Goal: Contribute content: Add original content to the website for others to see

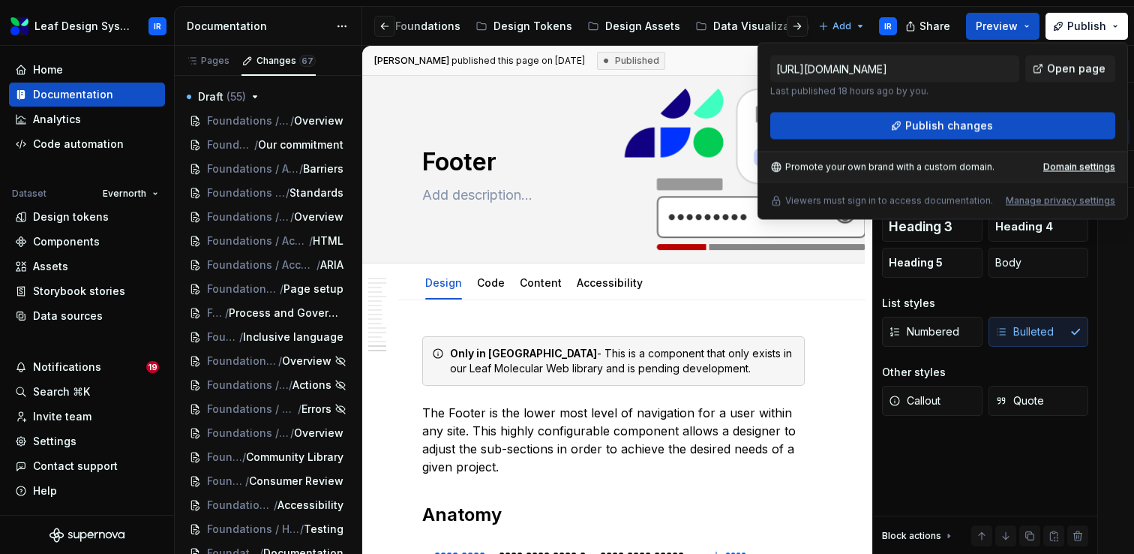
scroll to position [9599, 0]
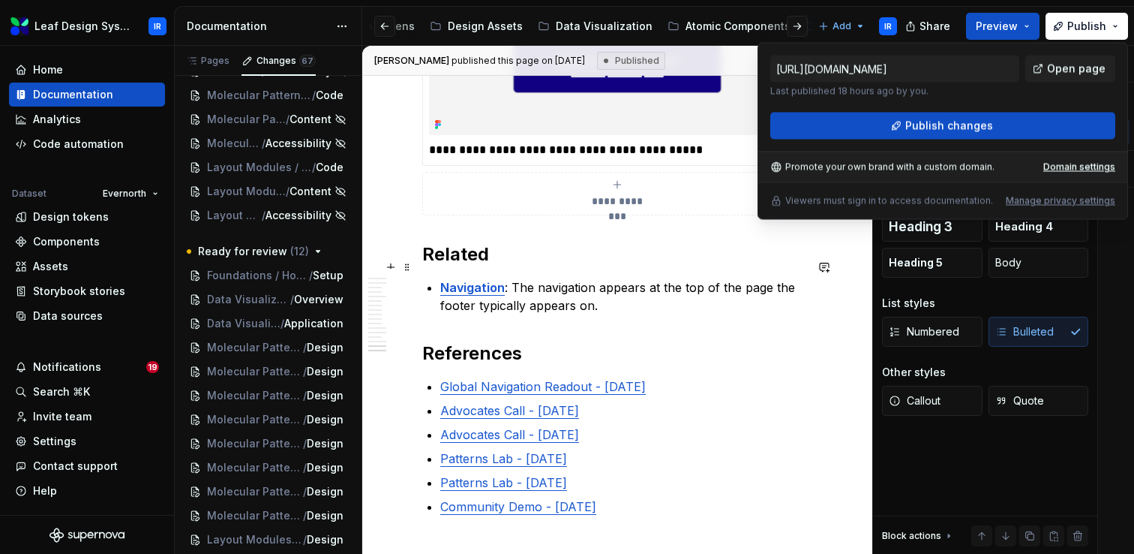
click at [562, 278] on p "Navigation : The navigation appears at the top of the page the footer typically…" at bounding box center [622, 296] width 365 height 36
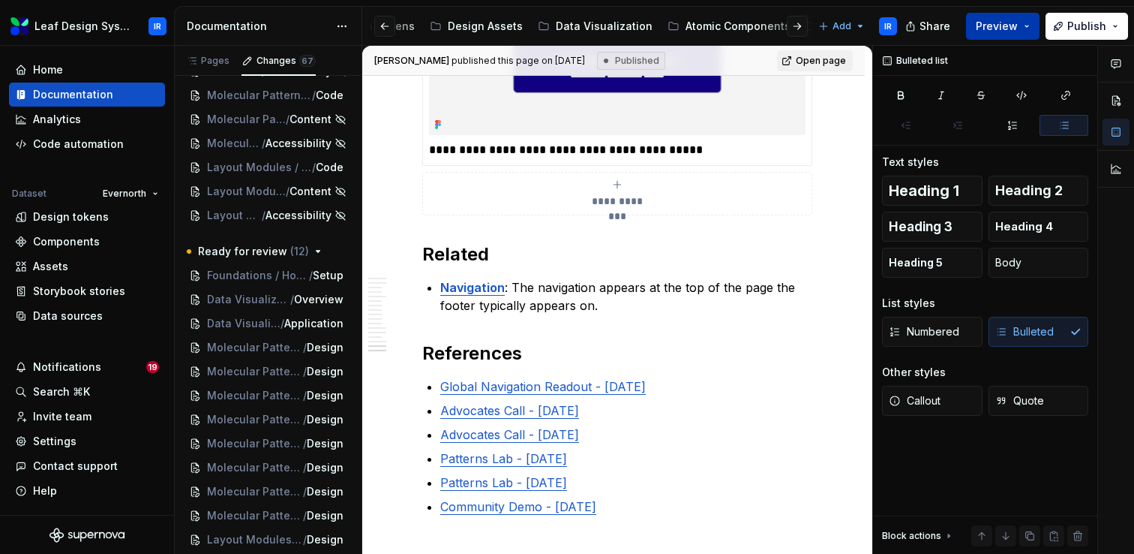
click at [1031, 23] on button "Preview" at bounding box center [1003, 26] width 74 height 27
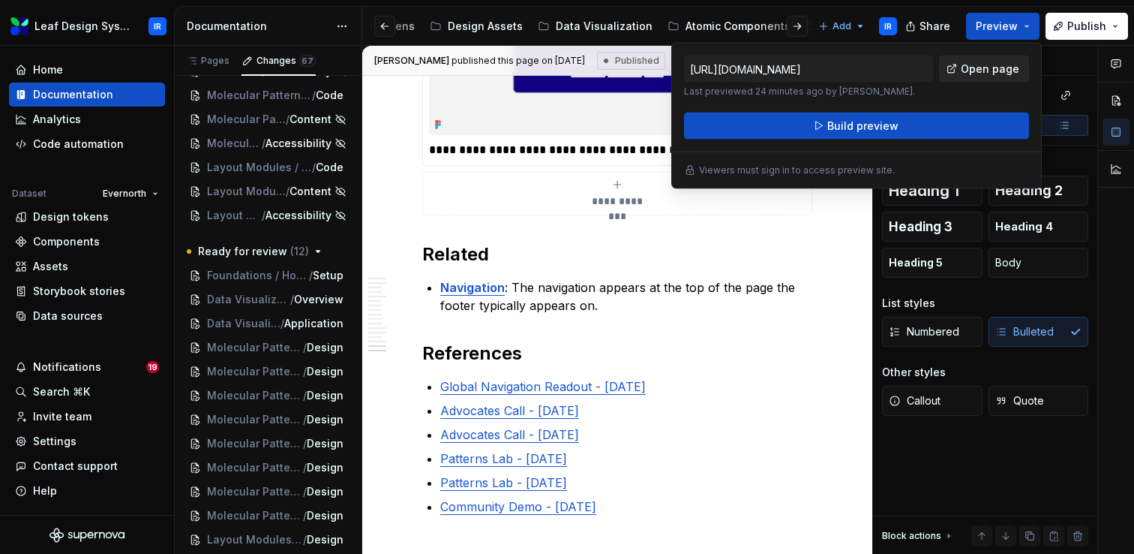
click at [963, 70] on link "Open page" at bounding box center [984, 69] width 90 height 27
click at [630, 290] on p "Navigation : The navigation appears at the top of the page the footer typically…" at bounding box center [622, 296] width 365 height 36
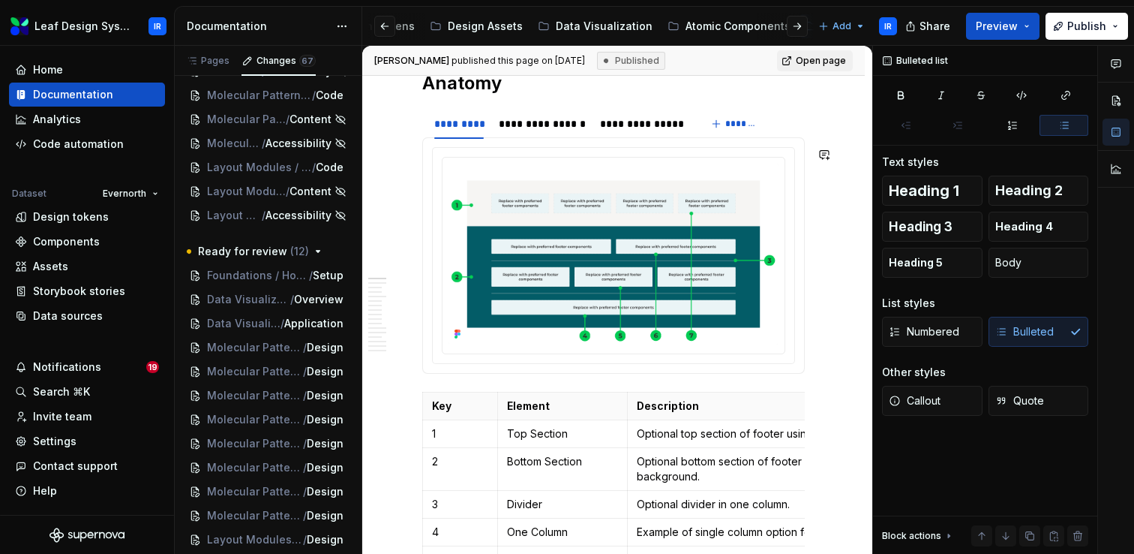
scroll to position [0, 0]
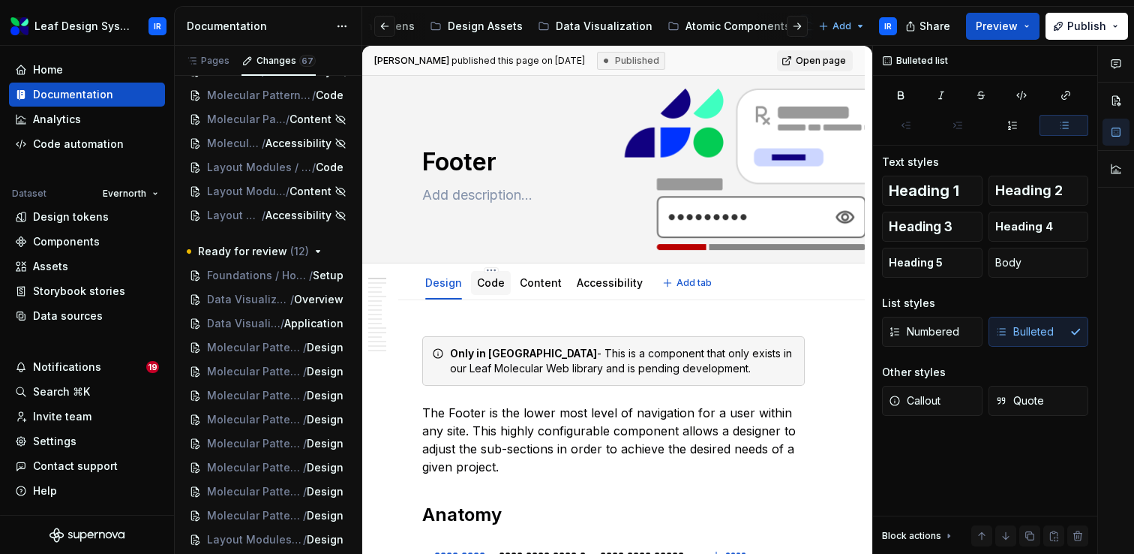
click at [485, 287] on link "Code" at bounding box center [491, 282] width 28 height 13
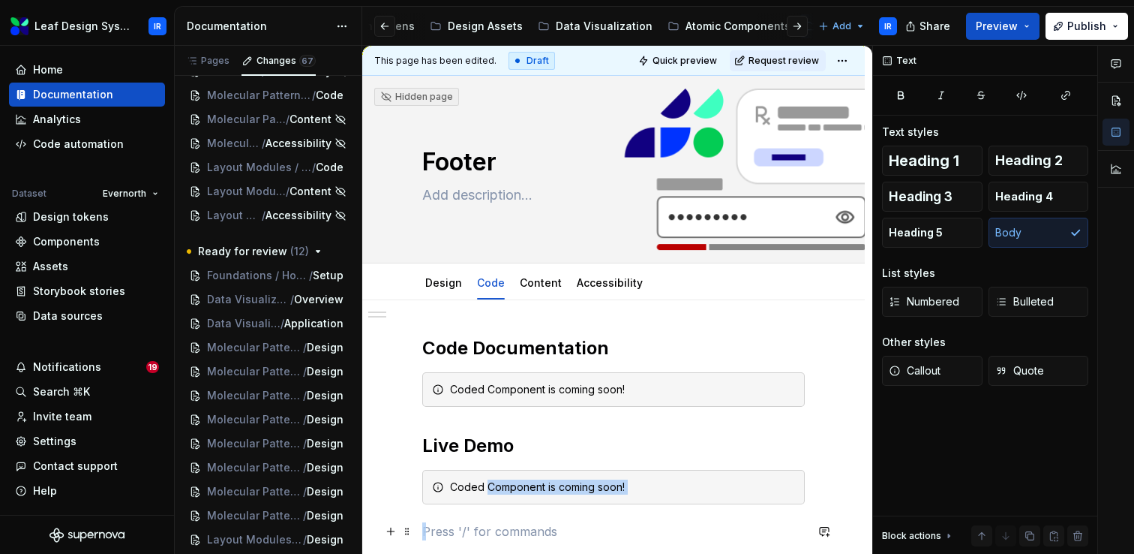
scroll to position [23, 0]
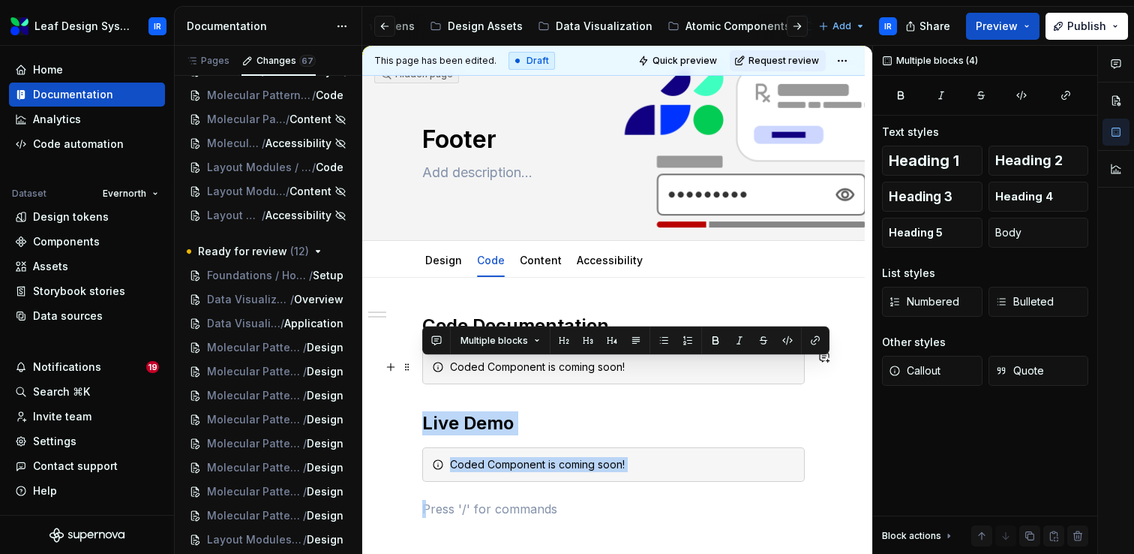
drag, startPoint x: 545, startPoint y: 530, endPoint x: 479, endPoint y: 375, distance: 169.0
click at [479, 375] on div "Code Documentation Coded Component is coming soon! Live Demo Coded Component is…" at bounding box center [613, 416] width 383 height 204
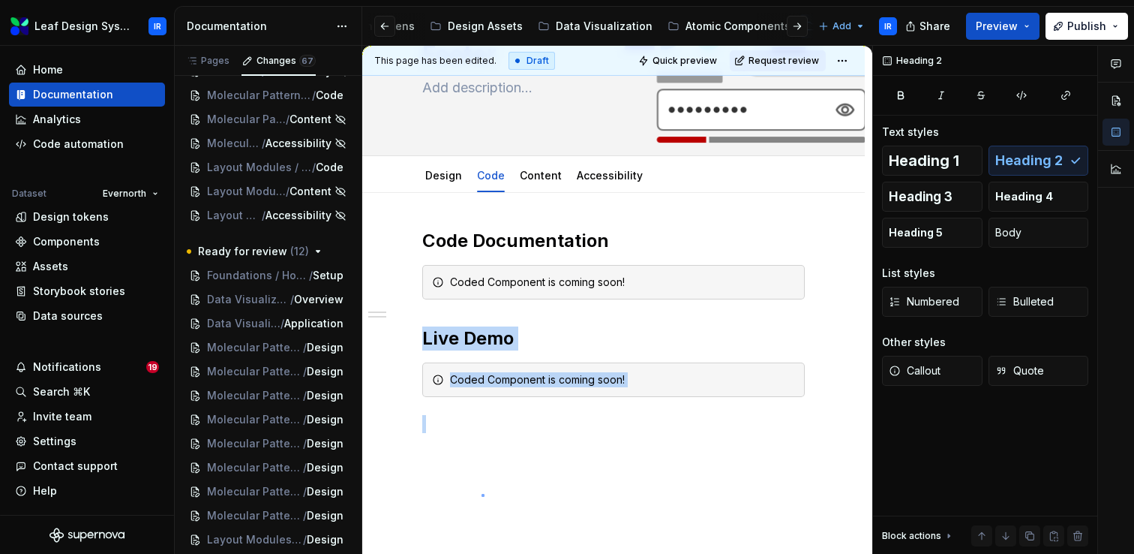
scroll to position [121, 0]
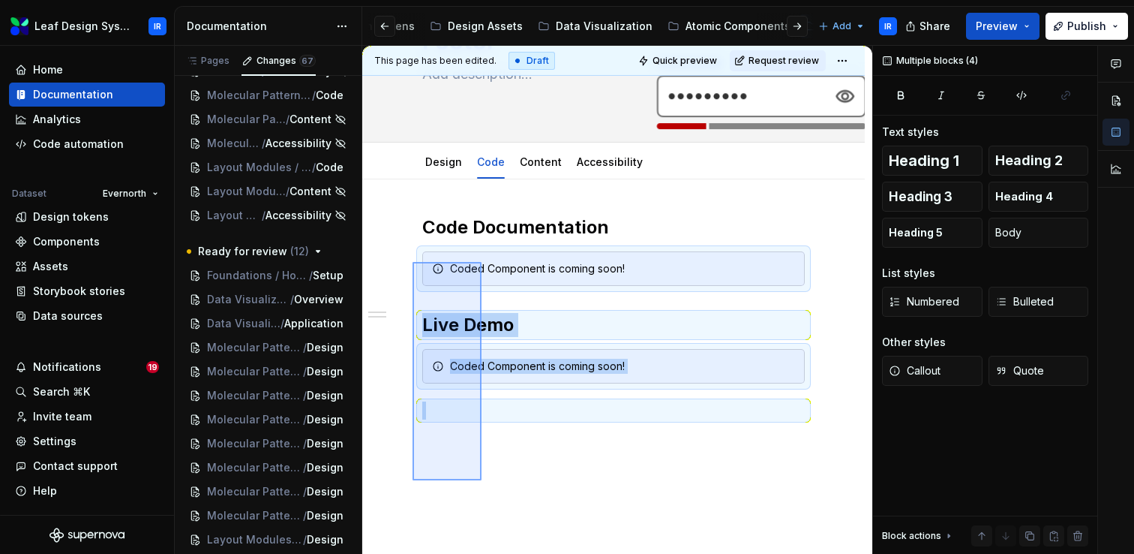
drag, startPoint x: 481, startPoint y: 494, endPoint x: 413, endPoint y: 260, distance: 244.5
click at [413, 260] on div "This page has been edited. Draft Quick preview Request review Hidden page Foote…" at bounding box center [617, 300] width 510 height 509
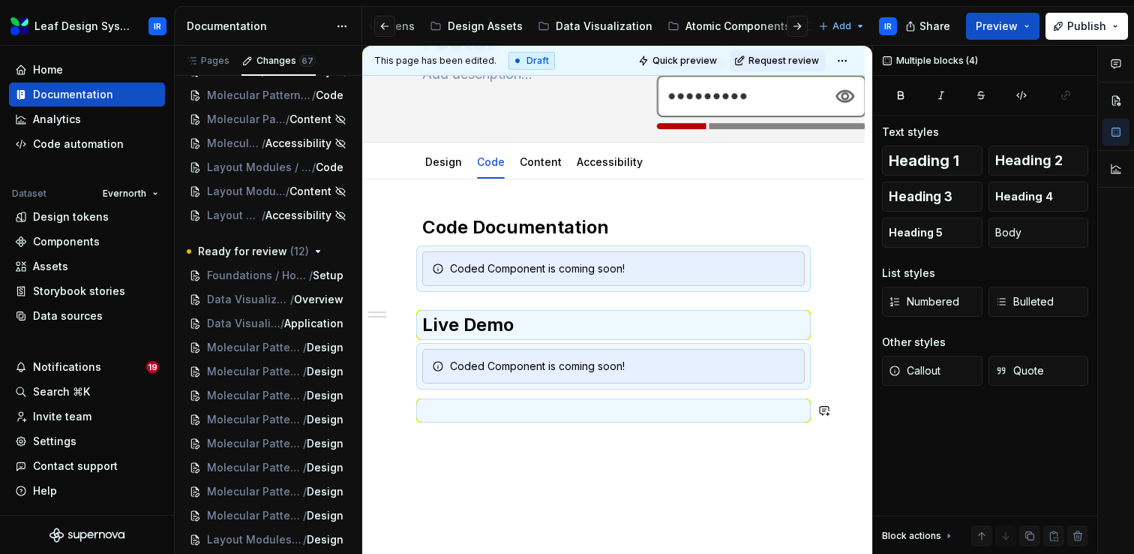
scroll to position [23, 0]
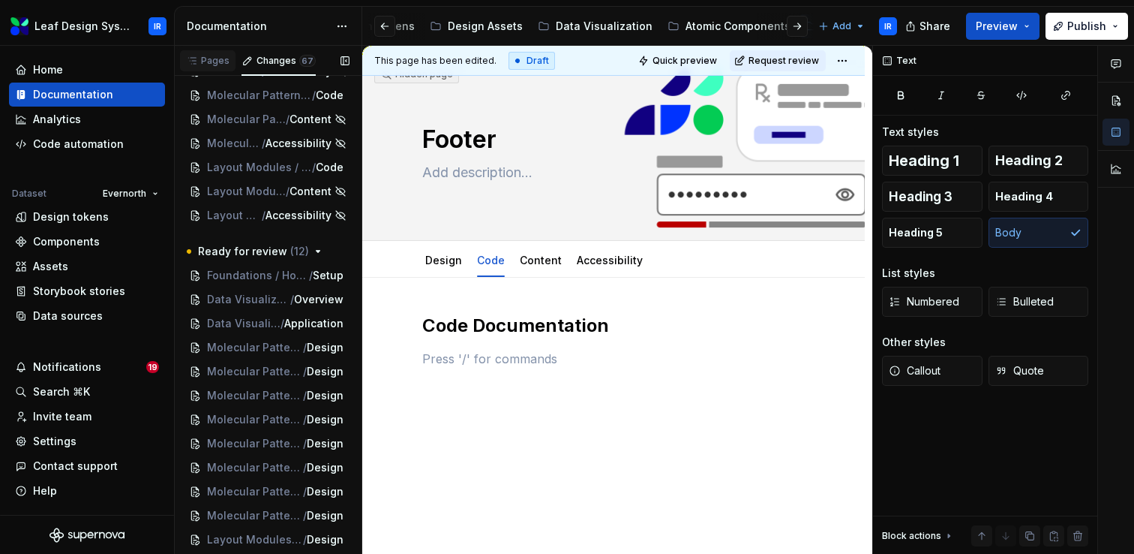
click at [221, 58] on div "Pages" at bounding box center [208, 61] width 44 height 12
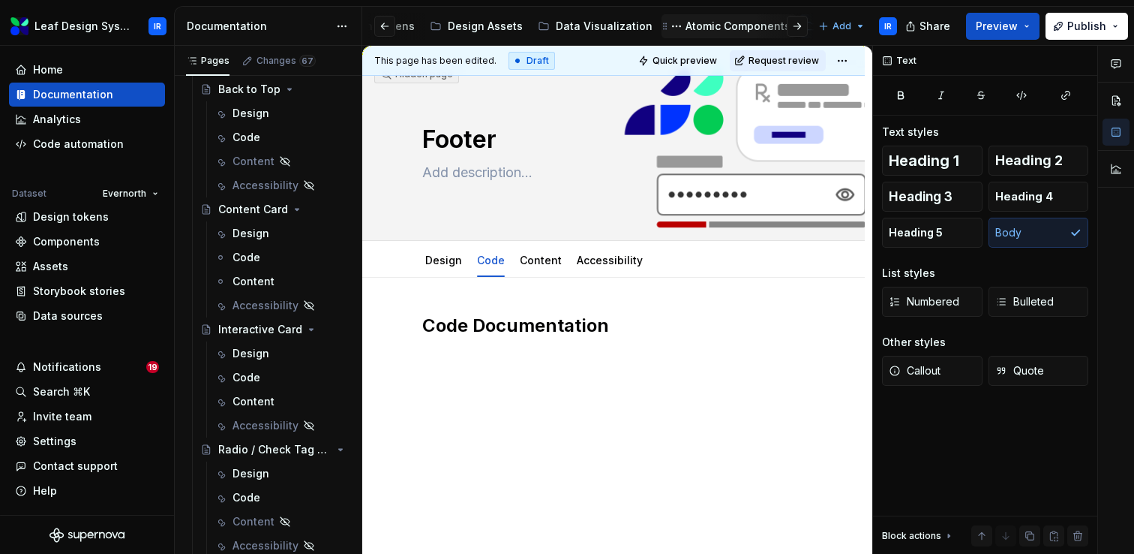
click at [702, 25] on div "Atomic Components" at bounding box center [738, 26] width 105 height 15
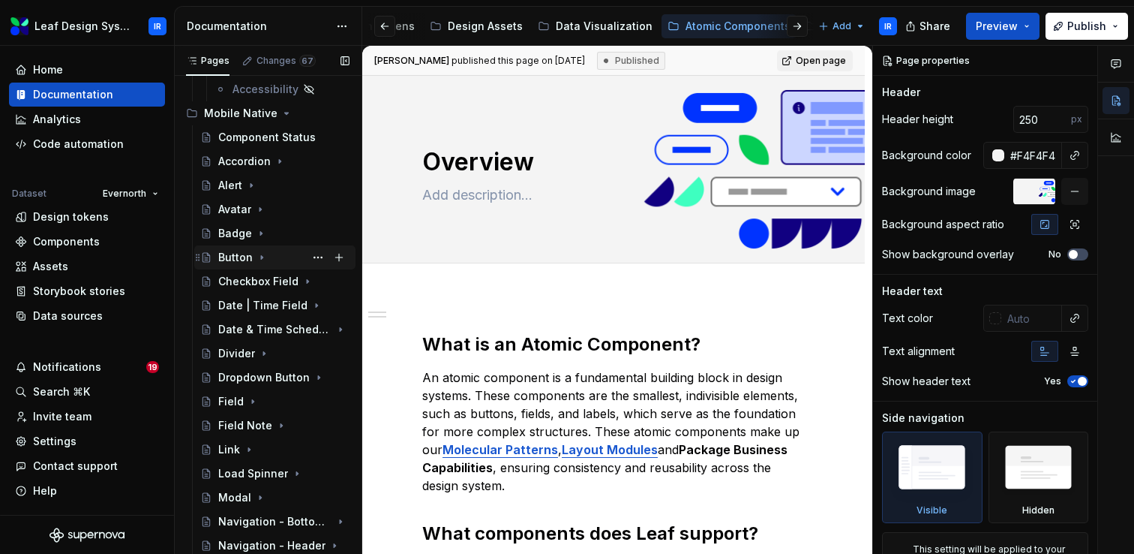
click at [258, 259] on icon "Page tree" at bounding box center [262, 257] width 12 height 12
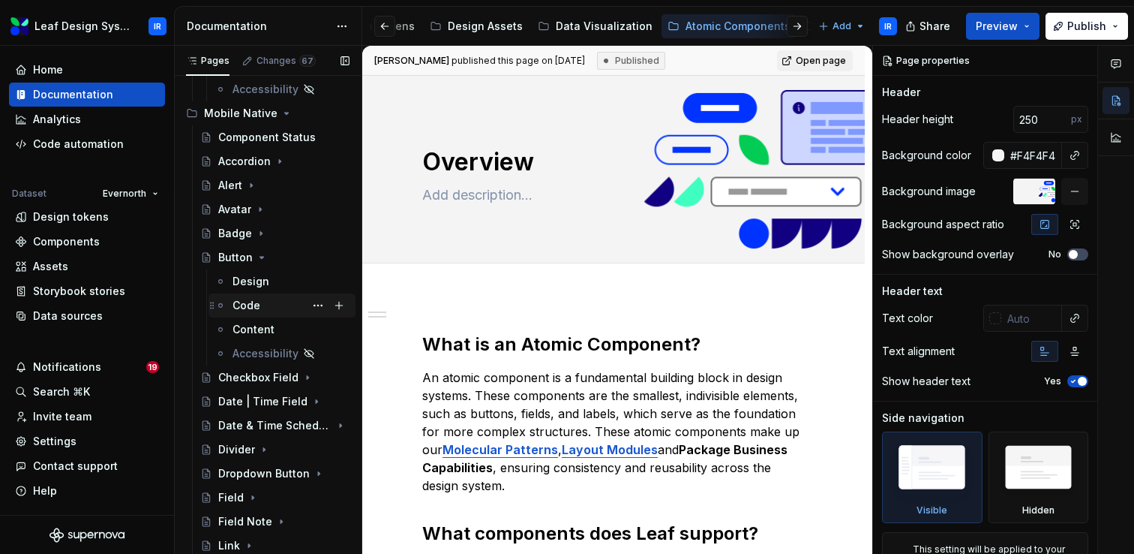
click at [252, 307] on div "Code" at bounding box center [247, 305] width 28 height 15
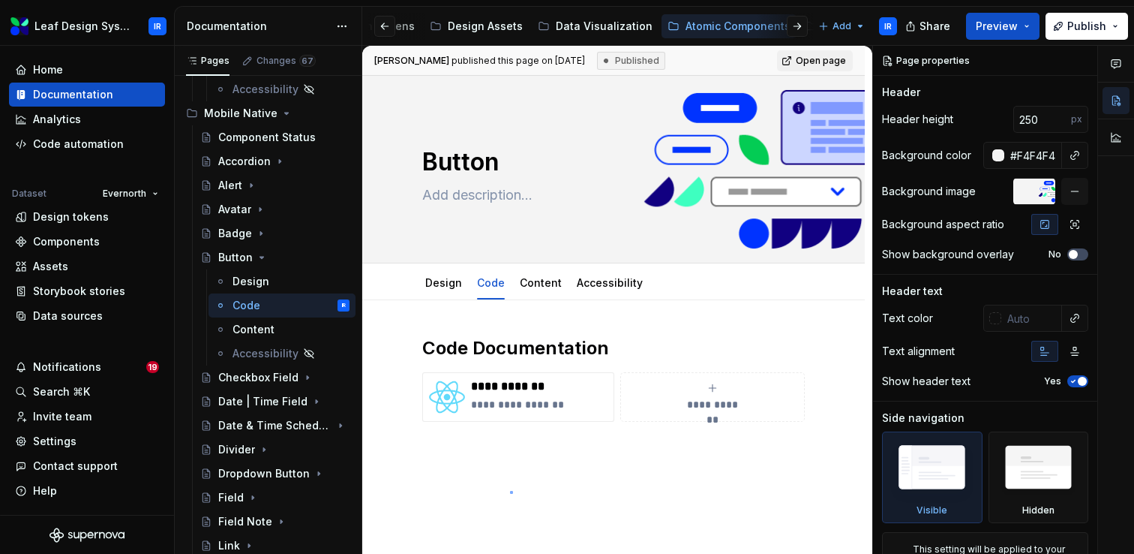
scroll to position [8, 0]
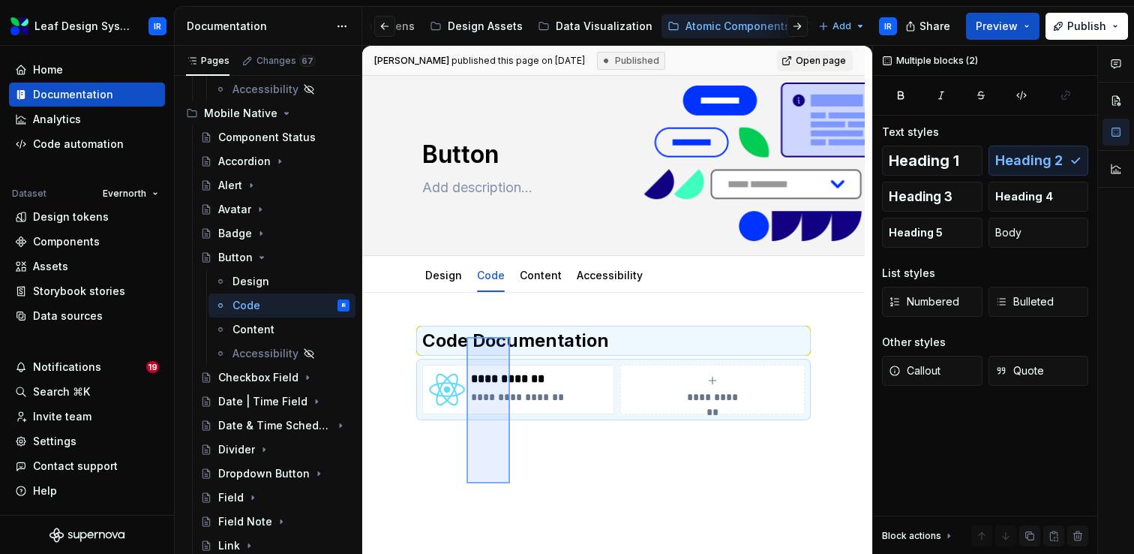
drag, startPoint x: 510, startPoint y: 491, endPoint x: 467, endPoint y: 337, distance: 159.8
click at [467, 337] on div "**********" at bounding box center [617, 300] width 510 height 509
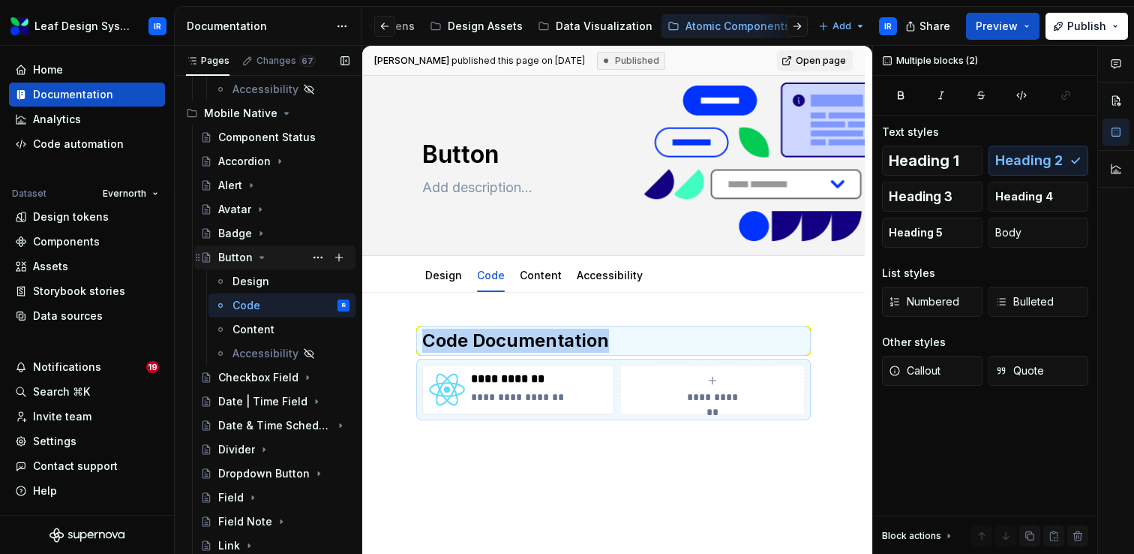
click at [260, 262] on icon "Page tree" at bounding box center [262, 257] width 12 height 12
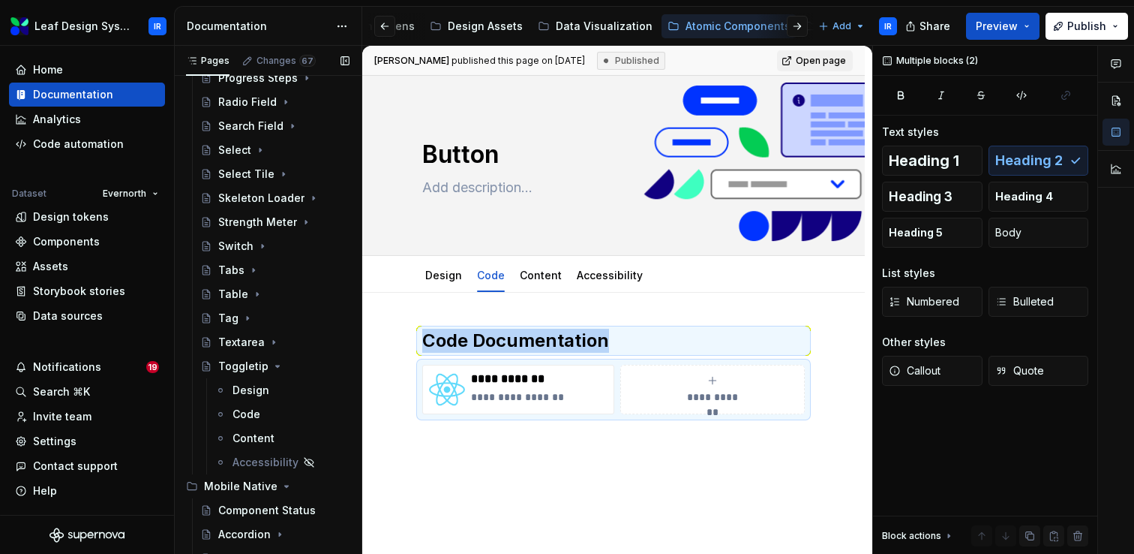
scroll to position [260, 0]
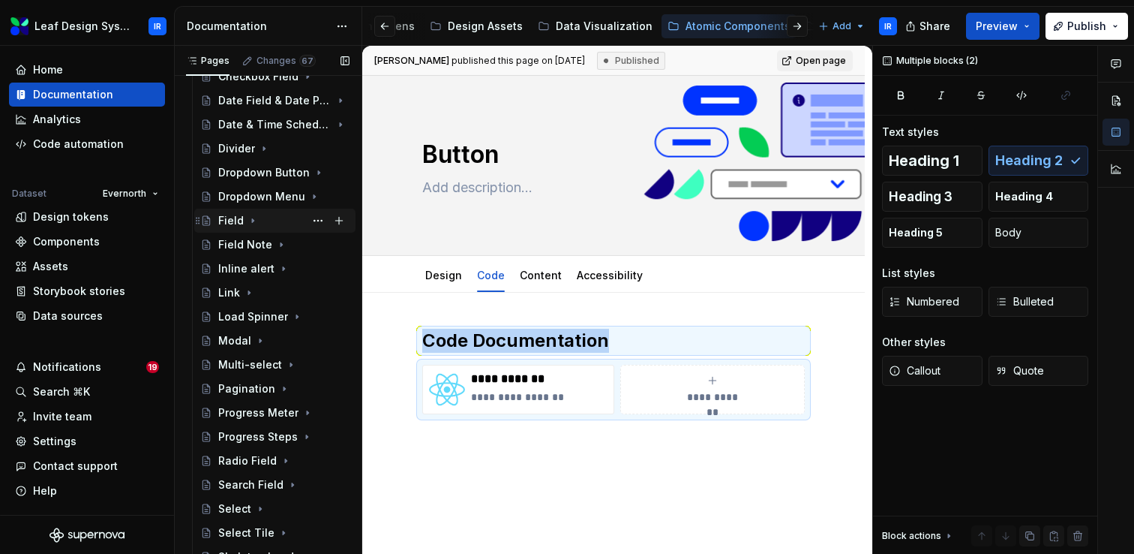
click at [251, 225] on icon "Page tree" at bounding box center [253, 221] width 12 height 12
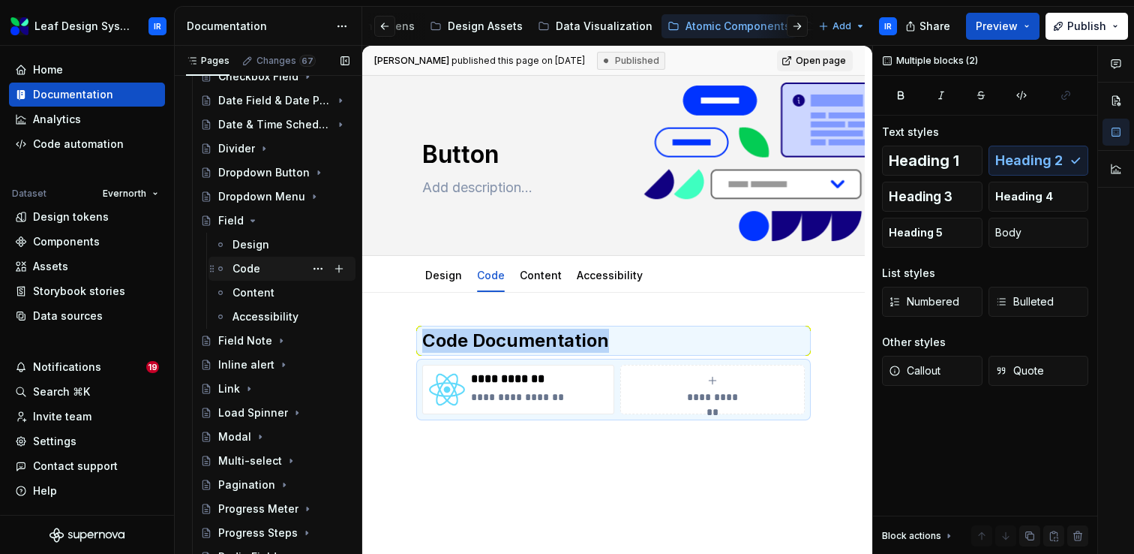
click at [253, 272] on div "Code" at bounding box center [247, 268] width 28 height 15
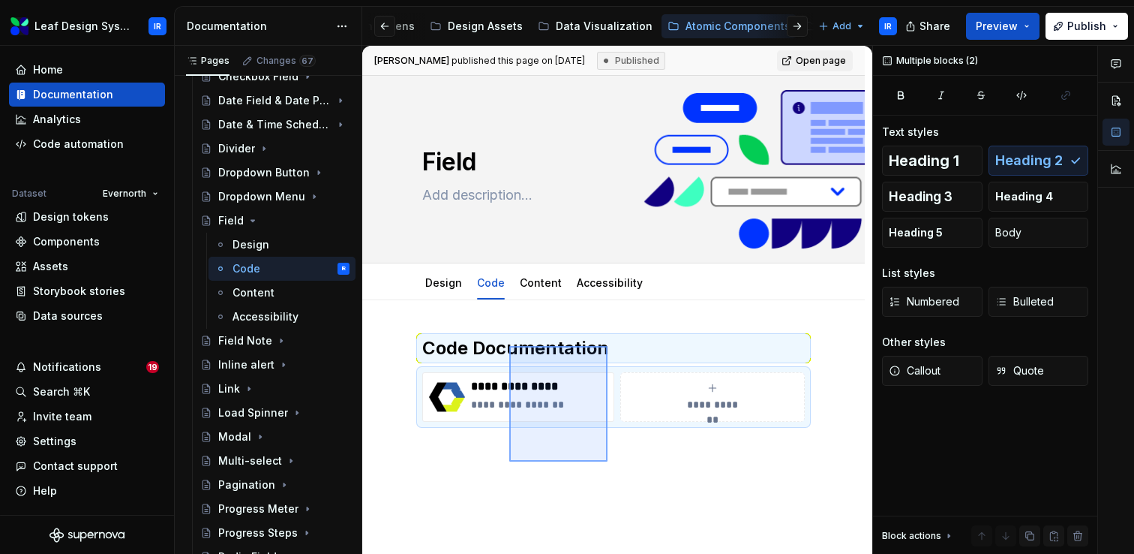
drag, startPoint x: 585, startPoint y: 455, endPoint x: 509, endPoint y: 345, distance: 133.2
click at [509, 345] on div "**********" at bounding box center [617, 300] width 510 height 509
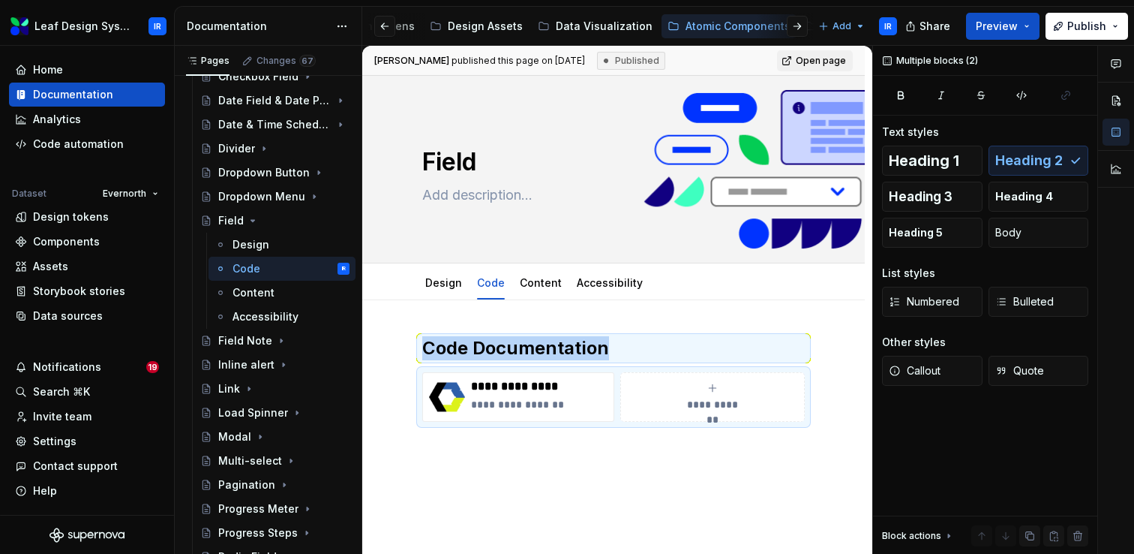
copy h2 "Code Documentation"
click at [671, 28] on div "Molecular Patterns" at bounding box center [712, 26] width 100 height 15
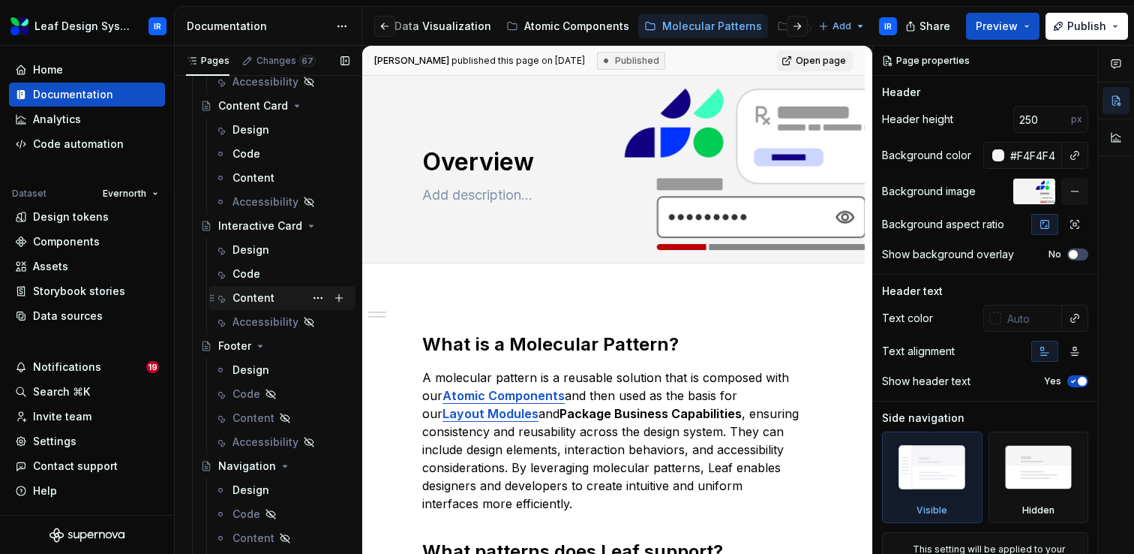
scroll to position [335, 0]
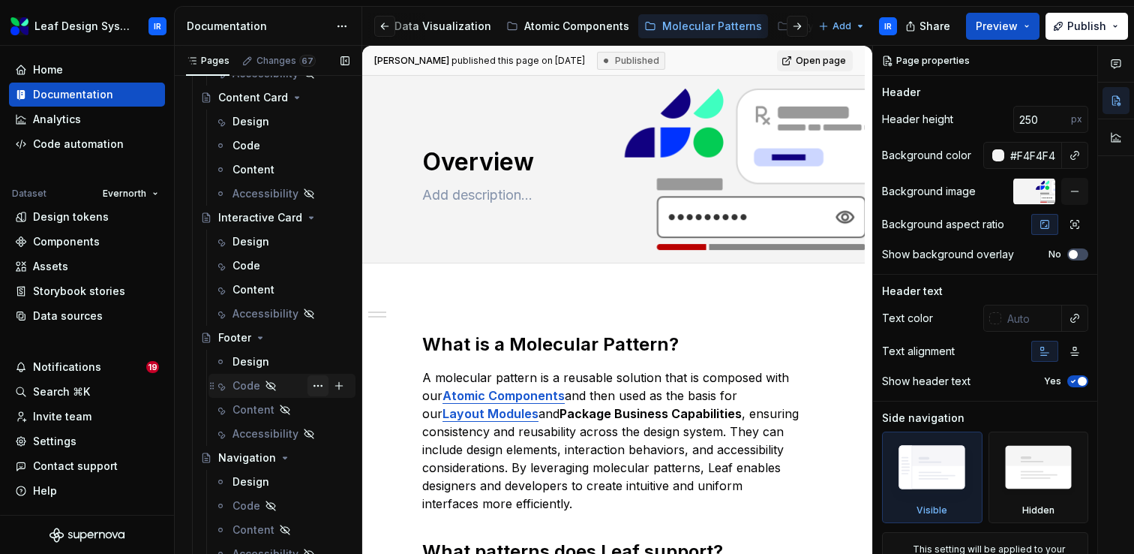
click at [318, 386] on button "Page tree" at bounding box center [318, 385] width 21 height 21
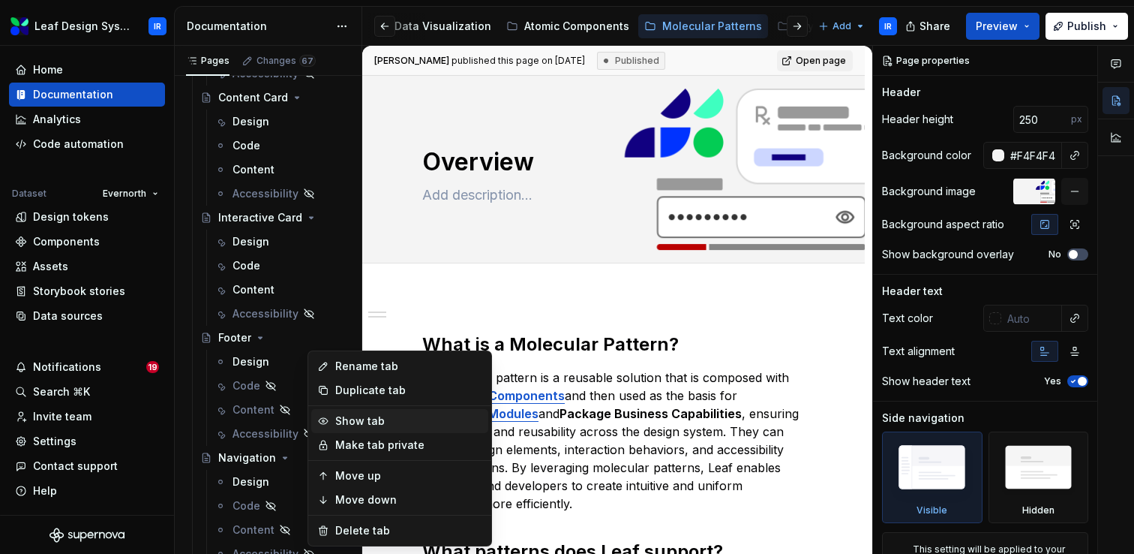
click at [380, 421] on div "Show tab" at bounding box center [408, 420] width 147 height 15
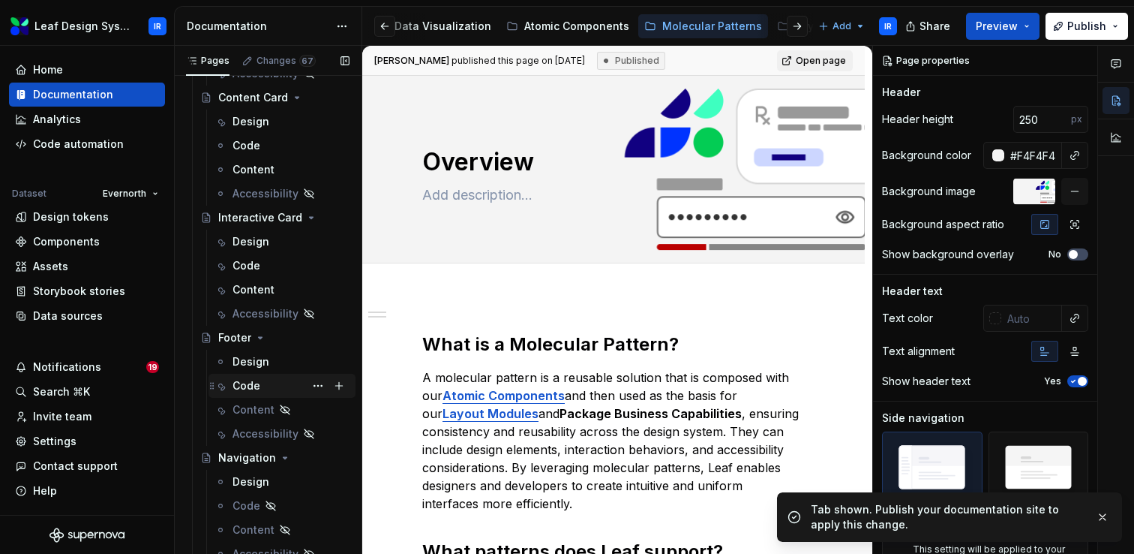
click at [257, 389] on div "Code" at bounding box center [247, 385] width 28 height 15
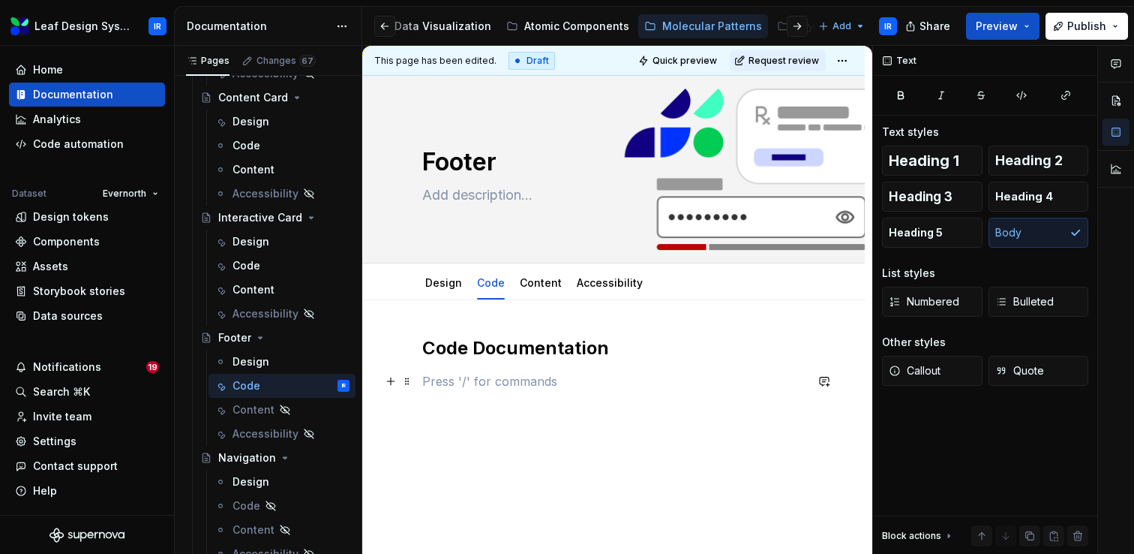
click at [499, 377] on p at bounding box center [613, 381] width 383 height 18
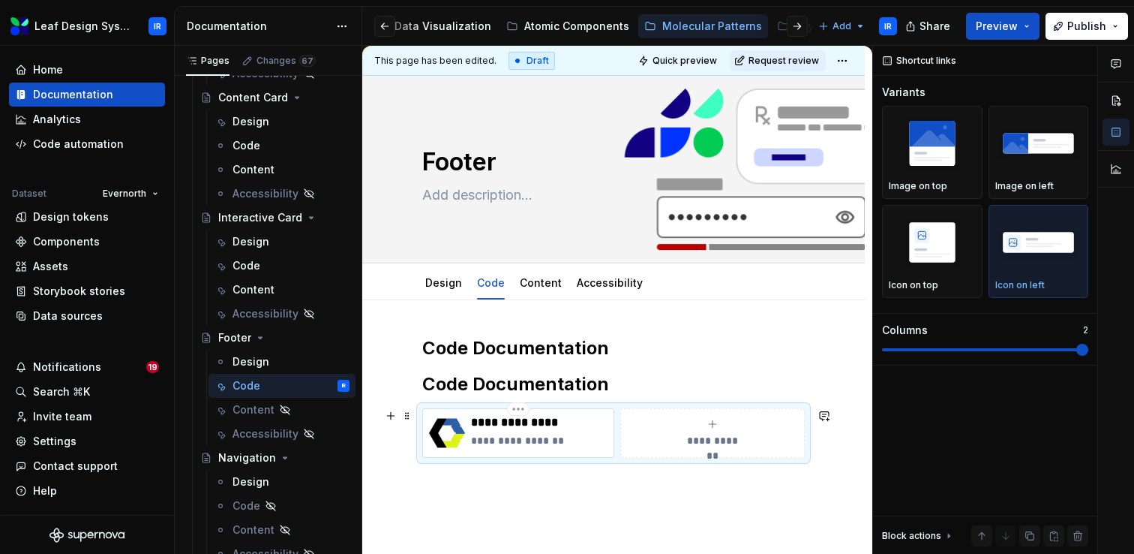
click at [500, 427] on p "**********" at bounding box center [539, 422] width 137 height 15
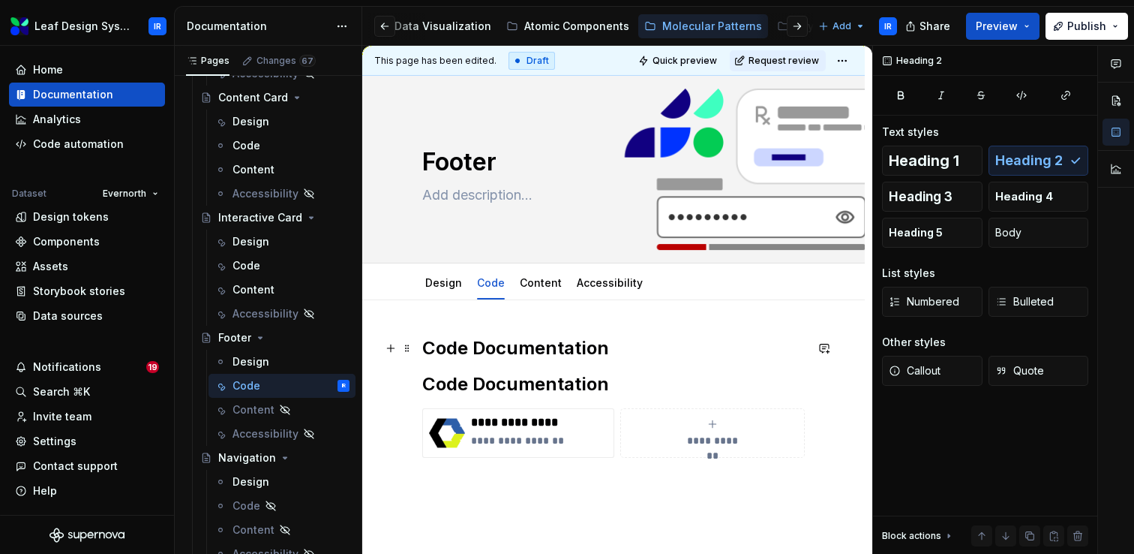
click at [688, 350] on h2 "Code Documentation" at bounding box center [613, 348] width 383 height 24
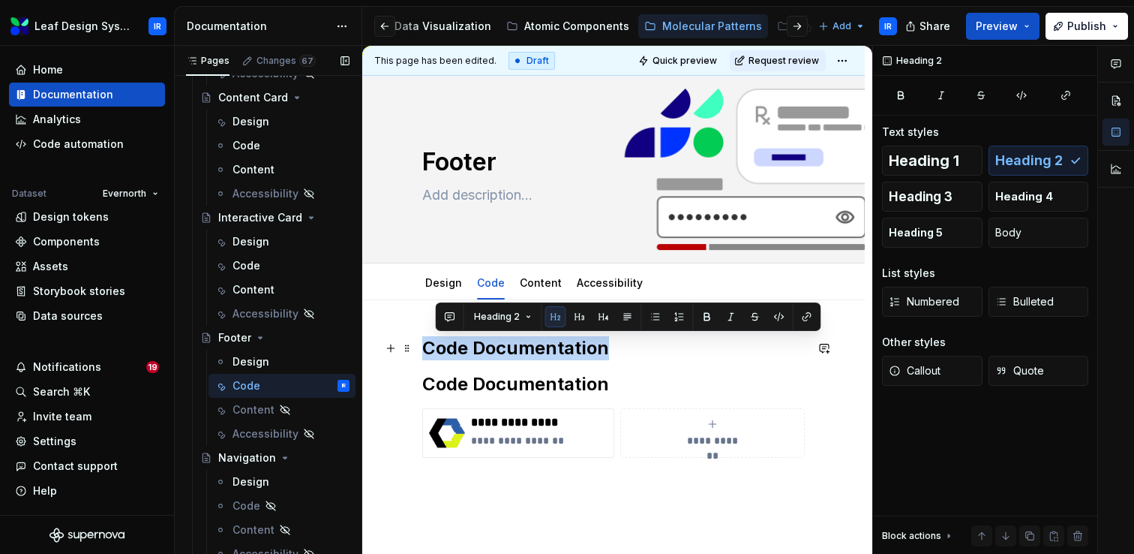
drag, startPoint x: 618, startPoint y: 353, endPoint x: 360, endPoint y: 353, distance: 258.0
click at [360, 353] on div "Pages Changes 67 Add Accessibility guide for tree Page tree. Navigate the tree …" at bounding box center [654, 303] width 959 height 515
drag, startPoint x: 422, startPoint y: 385, endPoint x: 422, endPoint y: 338, distance: 46.5
click at [422, 338] on div "**********" at bounding box center [613, 470] width 503 height 341
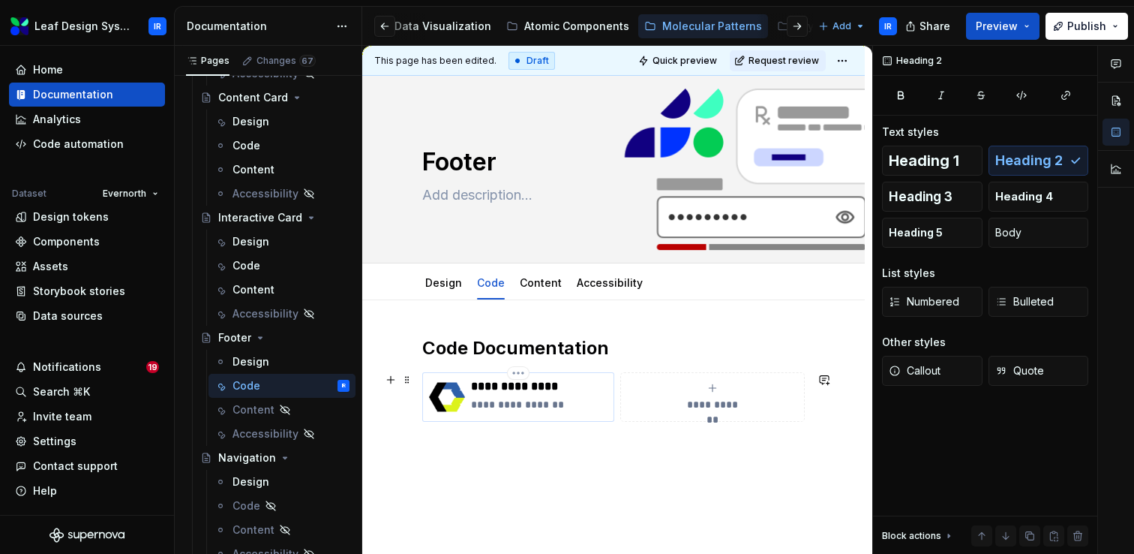
click at [502, 389] on p "**********" at bounding box center [539, 386] width 137 height 15
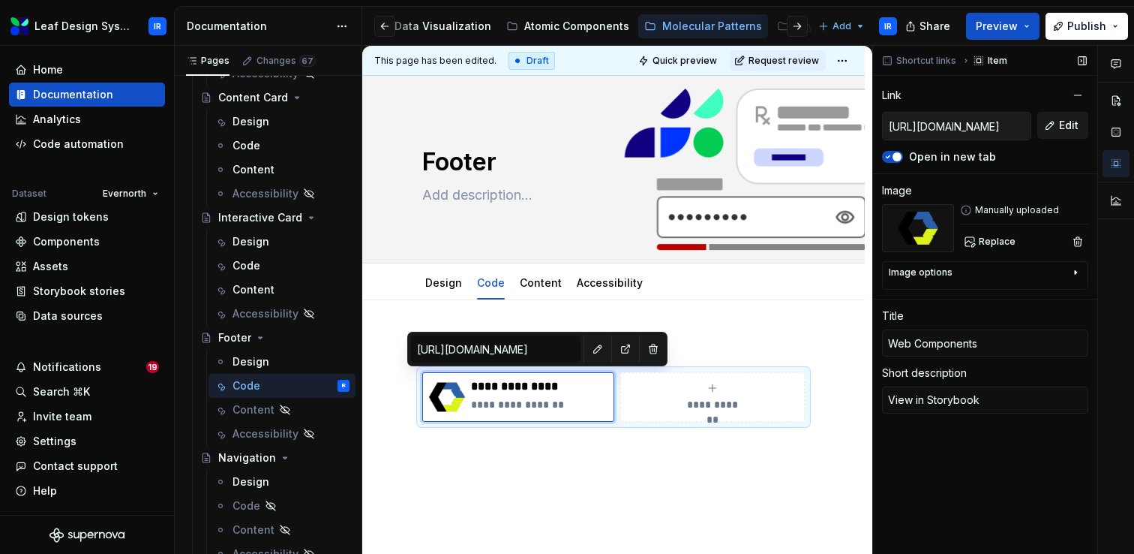
click at [1057, 131] on button "Edit" at bounding box center [1062, 125] width 51 height 27
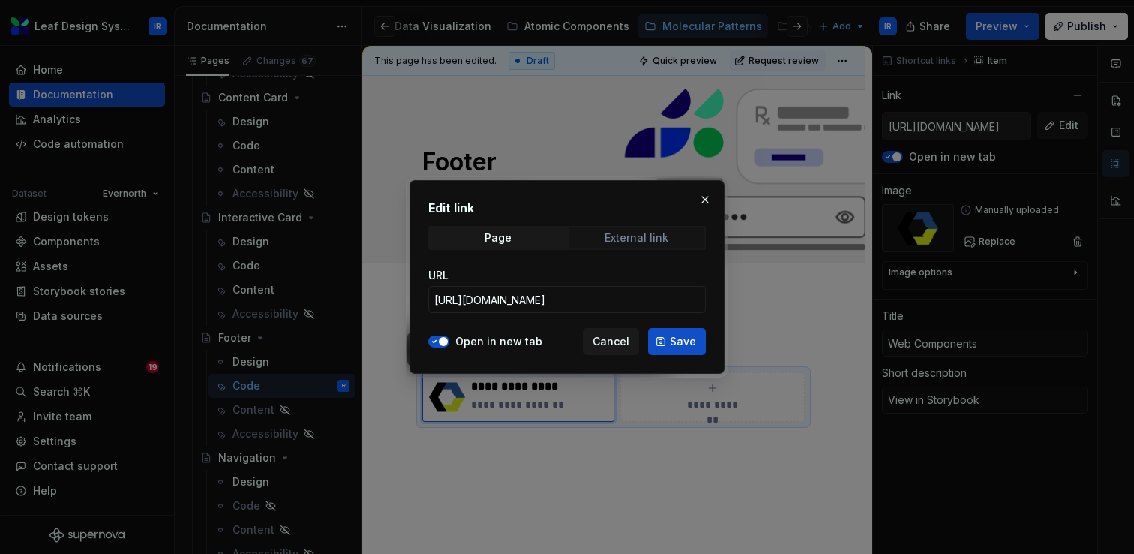
type textarea "*"
click at [589, 293] on input "[URL][DOMAIN_NAME]" at bounding box center [567, 299] width 278 height 27
paste input "ooter-section"
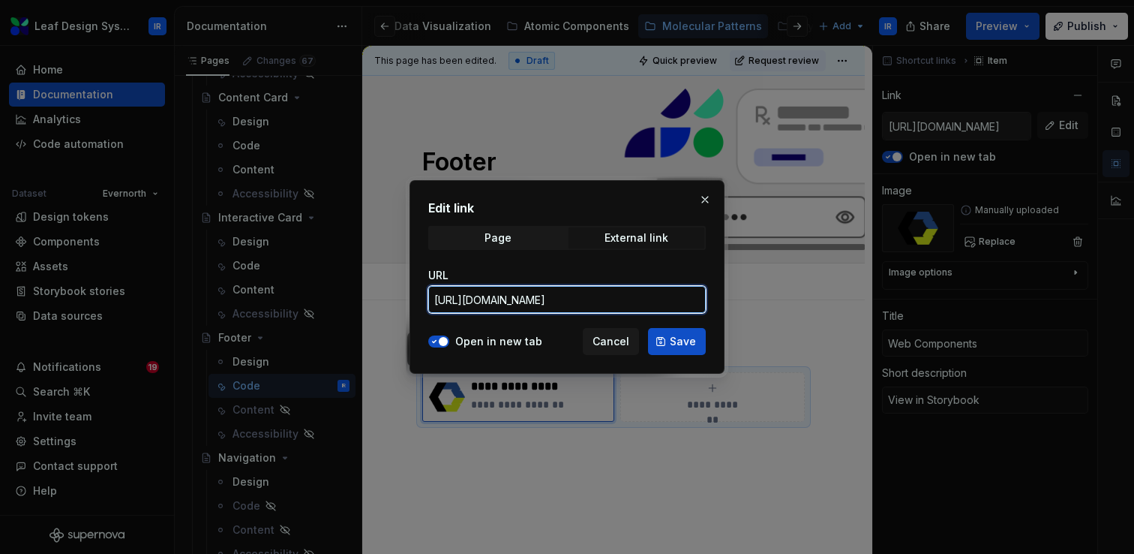
scroll to position [0, 437]
type input "[URL][DOMAIN_NAME]"
click at [689, 340] on span "Save" at bounding box center [683, 341] width 26 height 15
type textarea "*"
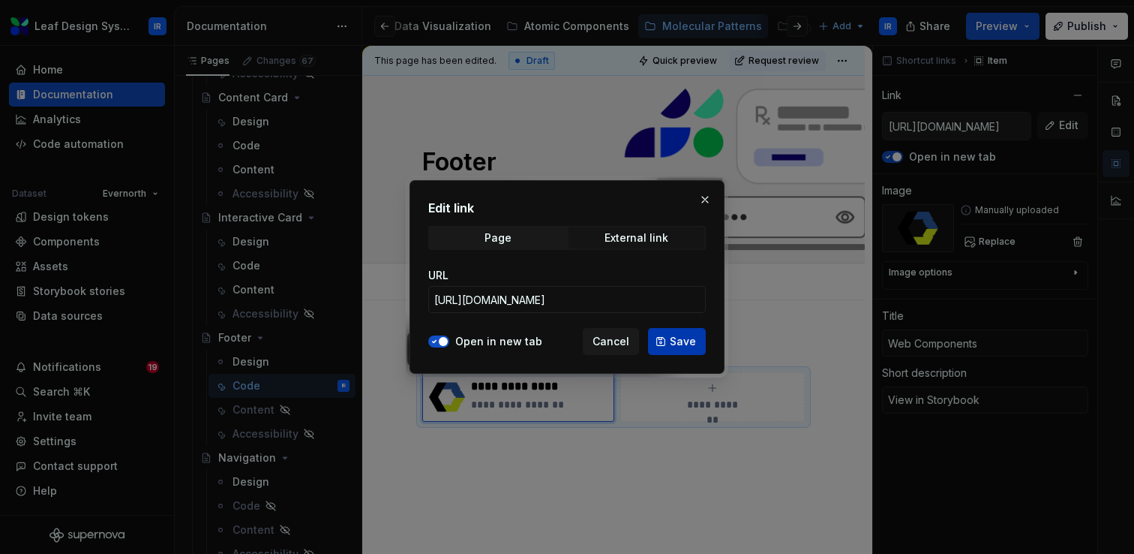
type input "[URL][DOMAIN_NAME]"
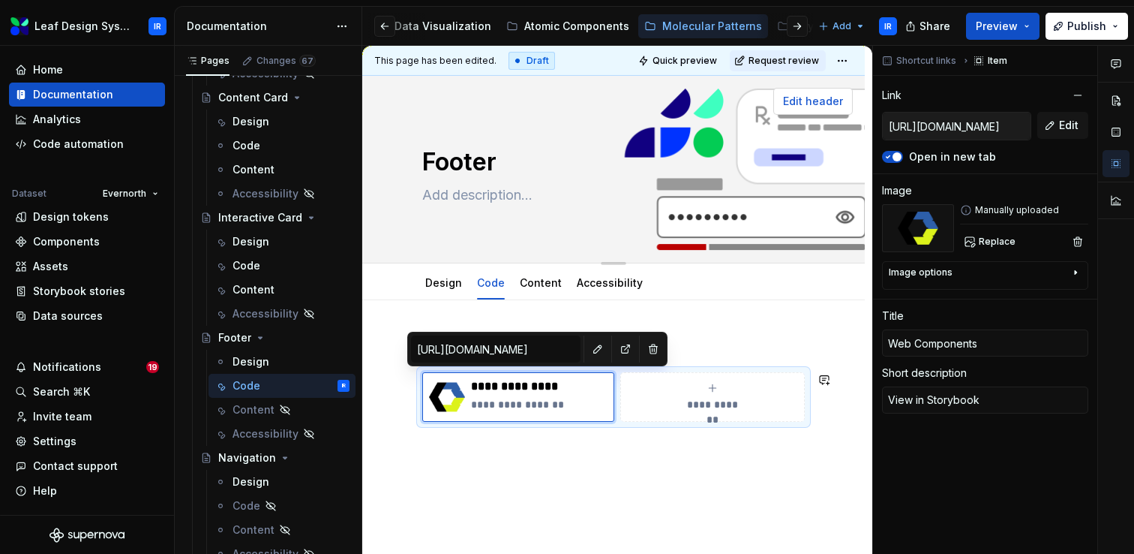
type textarea "*"
type input "[URL][DOMAIN_NAME]"
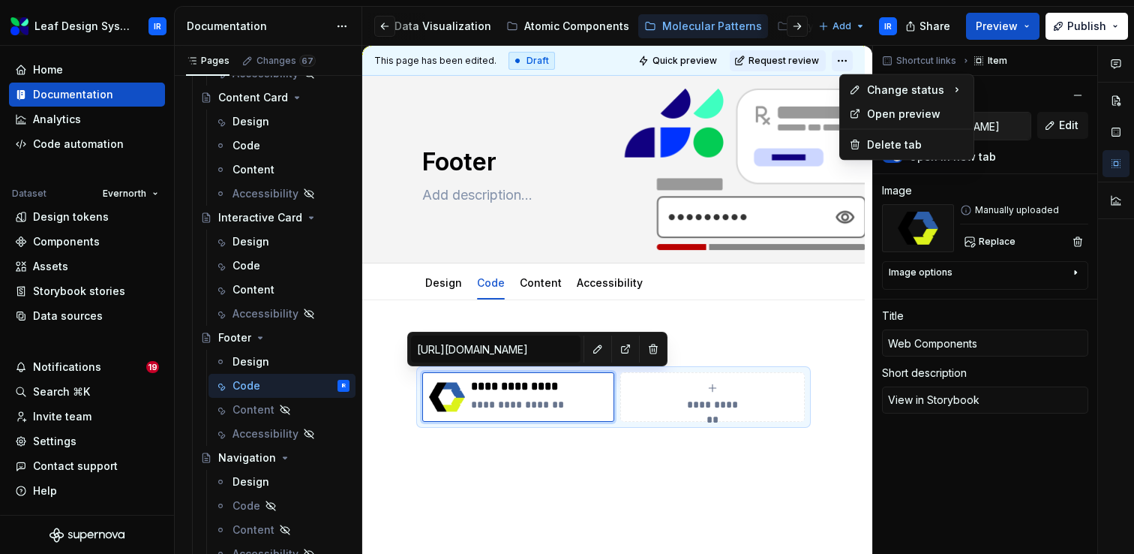
click at [850, 64] on html "Leaf Design System IR Home Documentation Analytics Code automation Dataset Ever…" at bounding box center [567, 277] width 1134 height 554
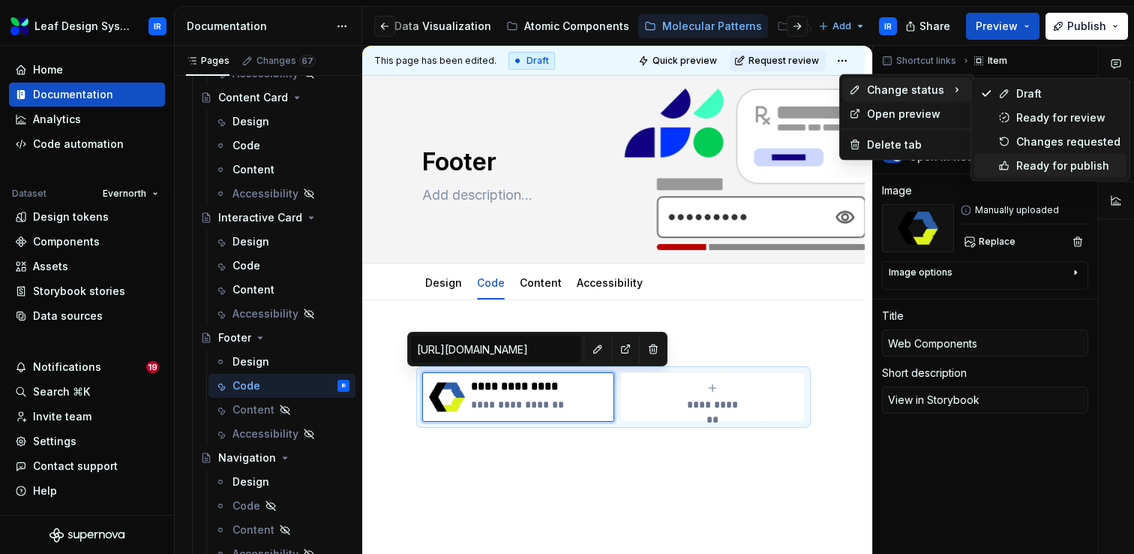
click at [1030, 161] on div "Ready for publish" at bounding box center [1068, 165] width 104 height 15
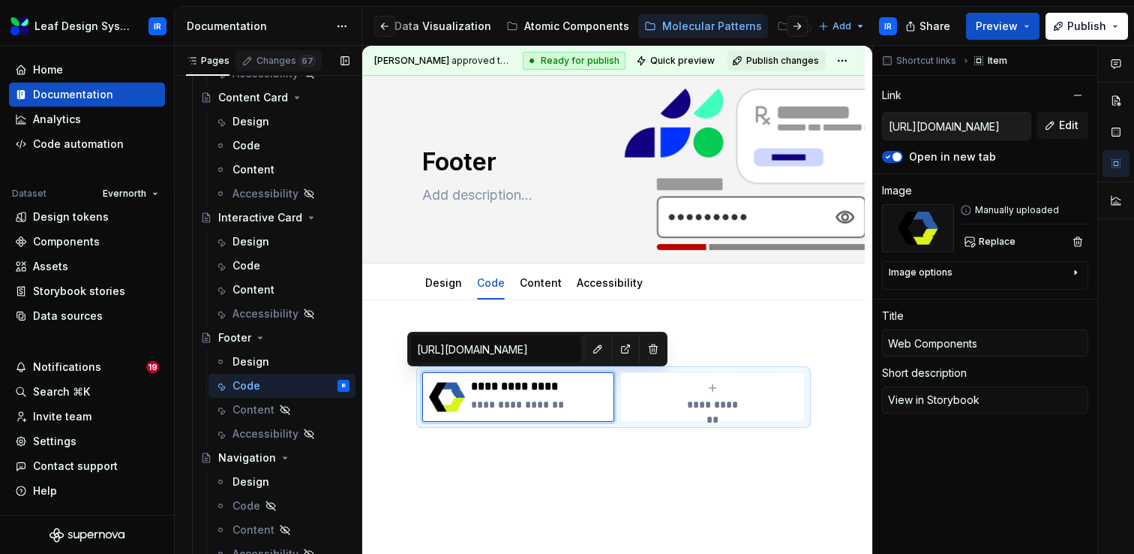
click at [269, 65] on div "Changes 67" at bounding box center [286, 61] width 59 height 12
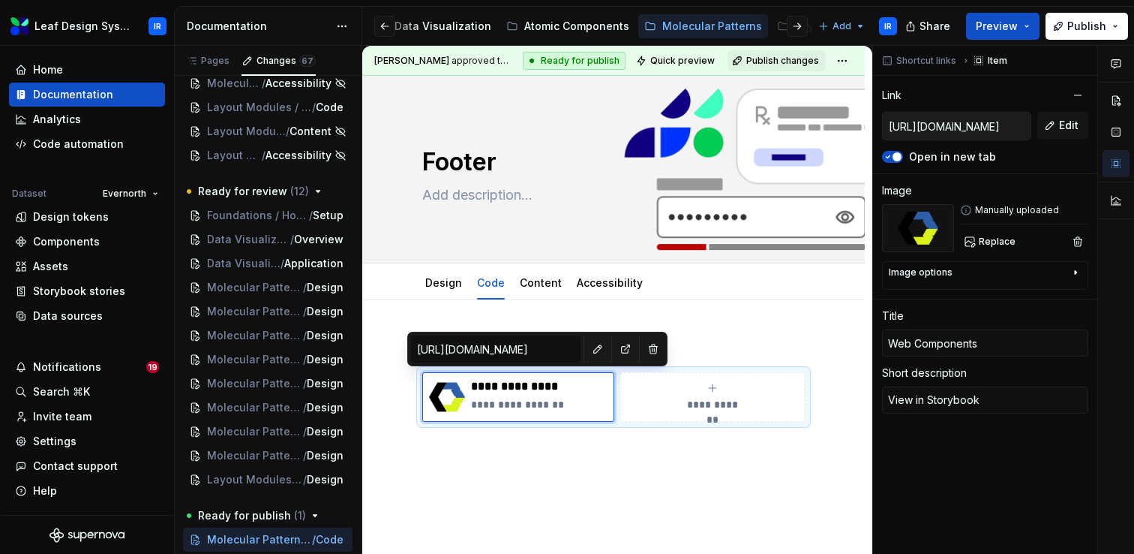
scroll to position [51, 0]
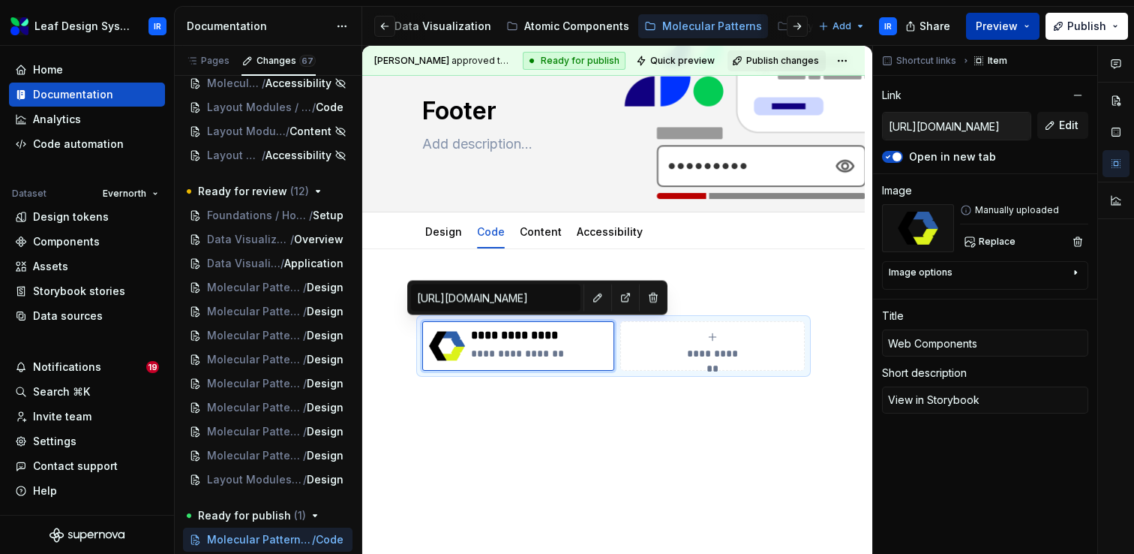
click at [1028, 27] on button "Preview" at bounding box center [1003, 26] width 74 height 27
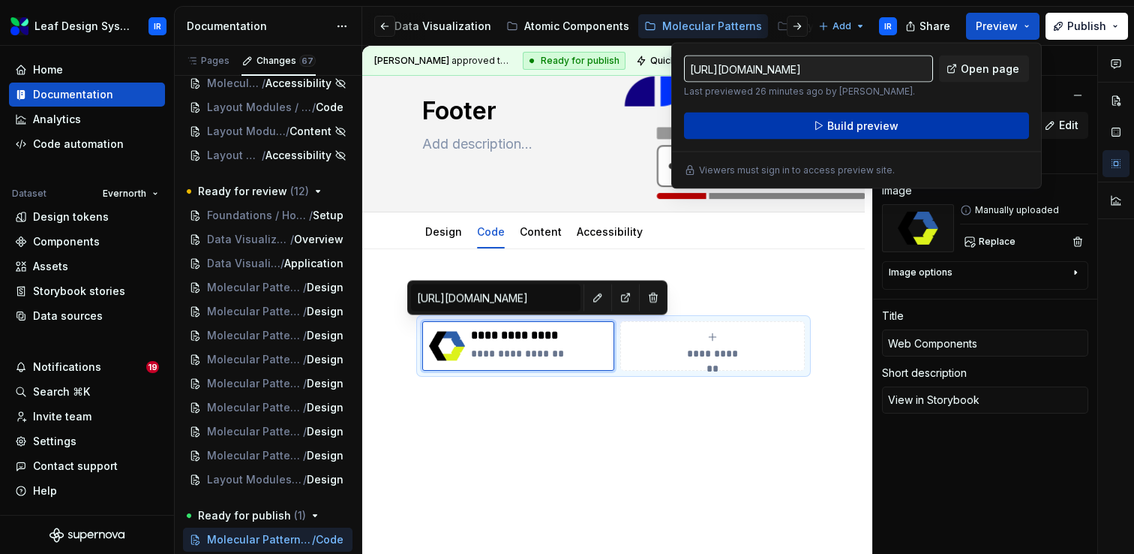
click at [929, 129] on button "Build preview" at bounding box center [856, 126] width 345 height 27
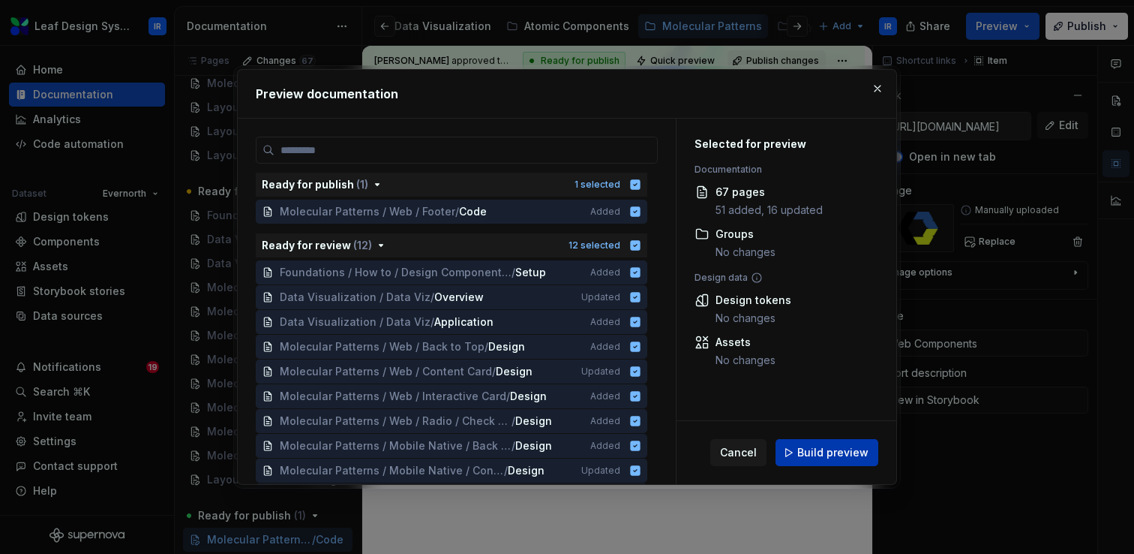
click at [820, 455] on span "Build preview" at bounding box center [832, 452] width 71 height 15
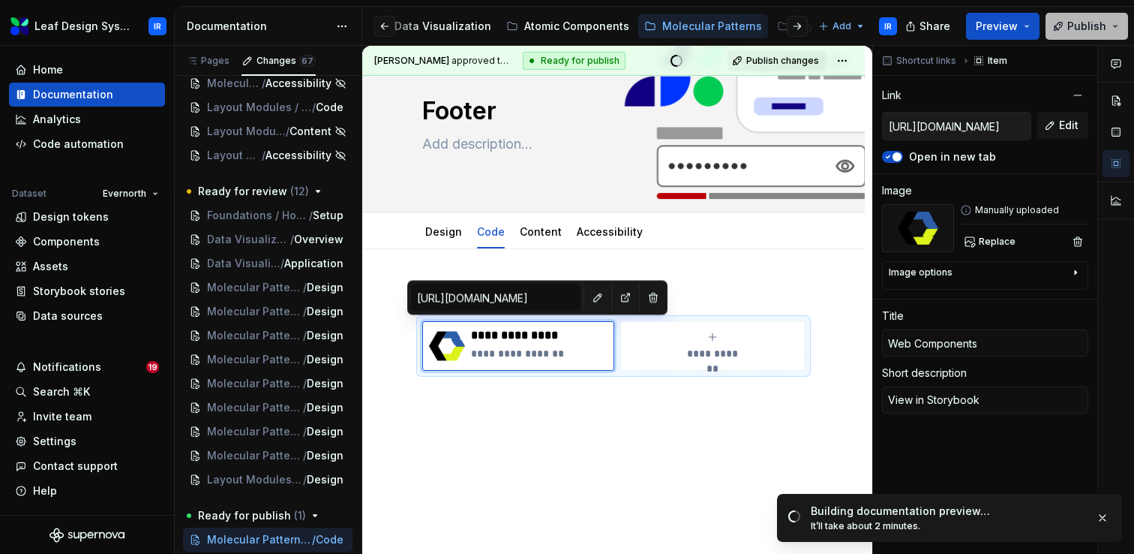
click at [1112, 29] on button "Publish" at bounding box center [1087, 26] width 83 height 27
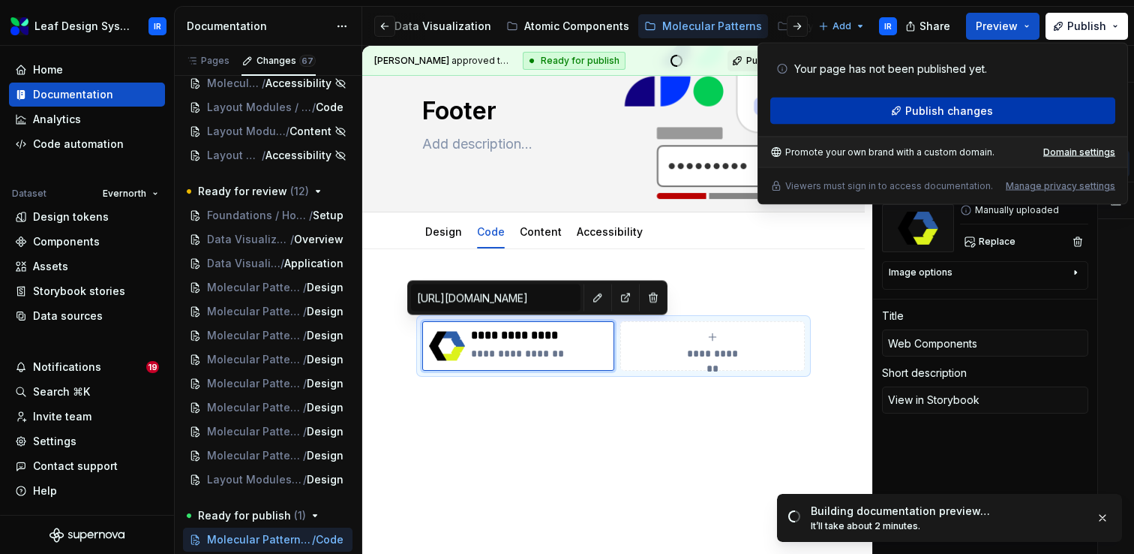
click at [1004, 107] on button "Publish changes" at bounding box center [942, 111] width 345 height 27
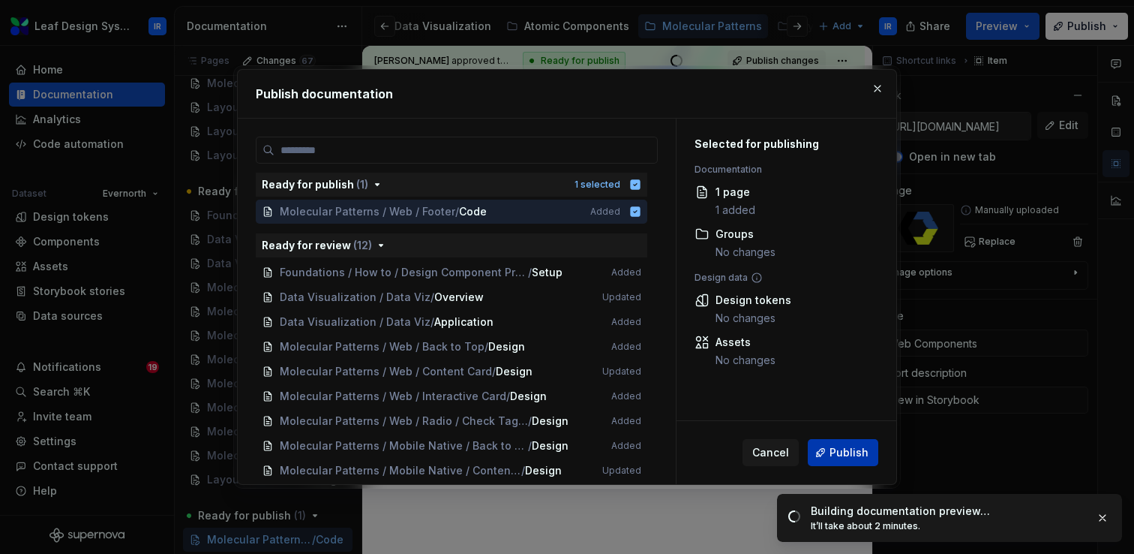
click at [851, 447] on span "Publish" at bounding box center [849, 452] width 39 height 15
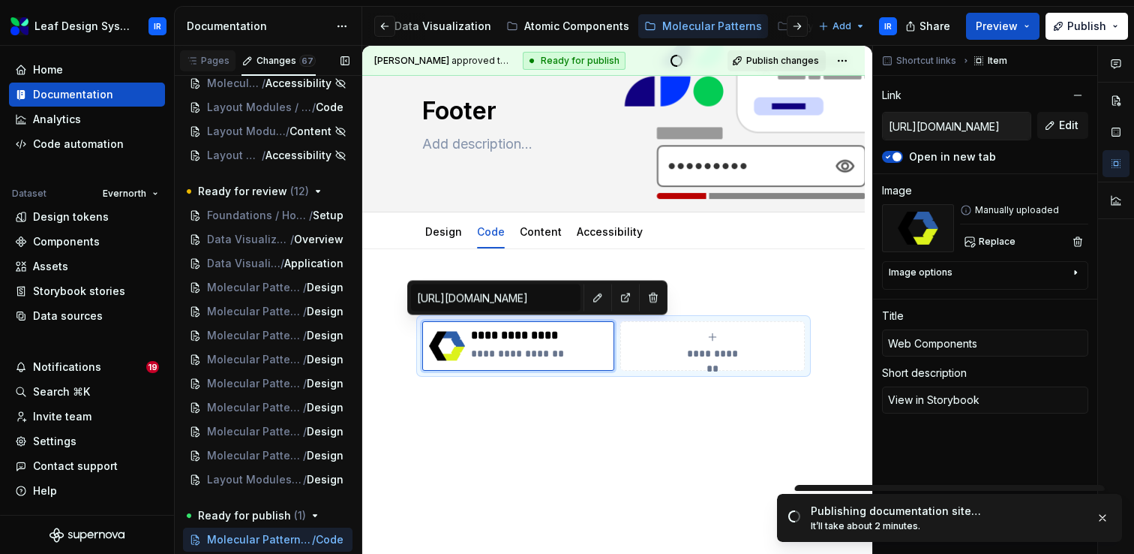
click at [213, 66] on div "Pages" at bounding box center [208, 61] width 44 height 12
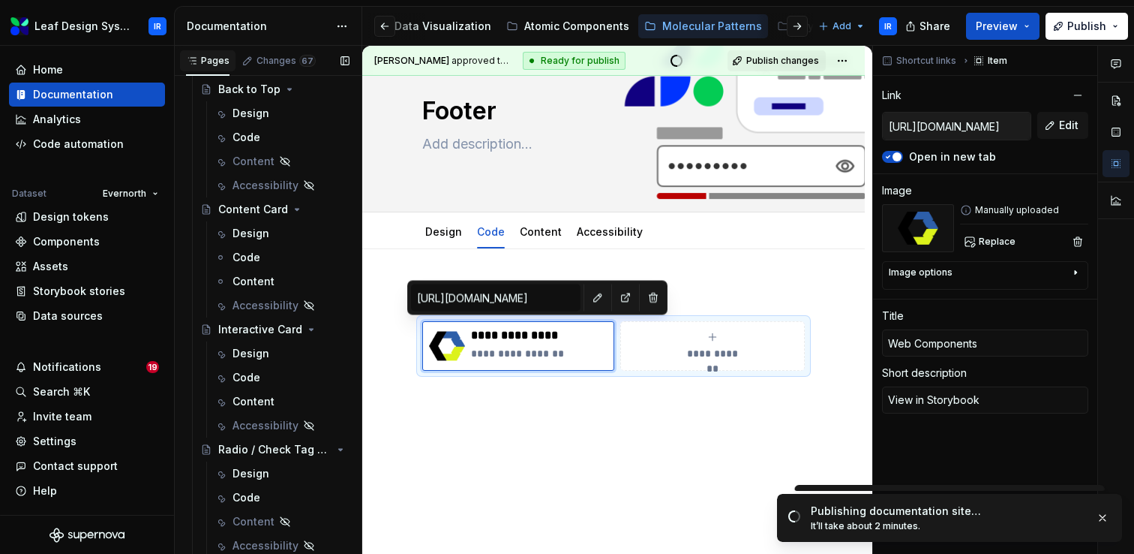
scroll to position [992, 0]
click at [437, 239] on div "Design" at bounding box center [443, 232] width 37 height 18
click at [448, 236] on link "Design" at bounding box center [443, 231] width 37 height 13
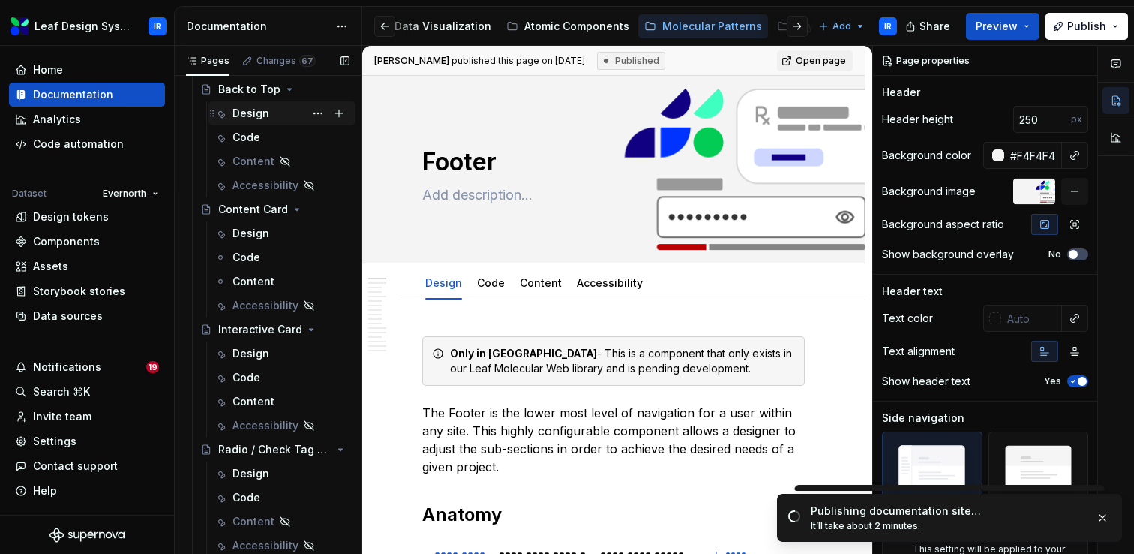
click at [255, 114] on div "Design" at bounding box center [251, 113] width 37 height 15
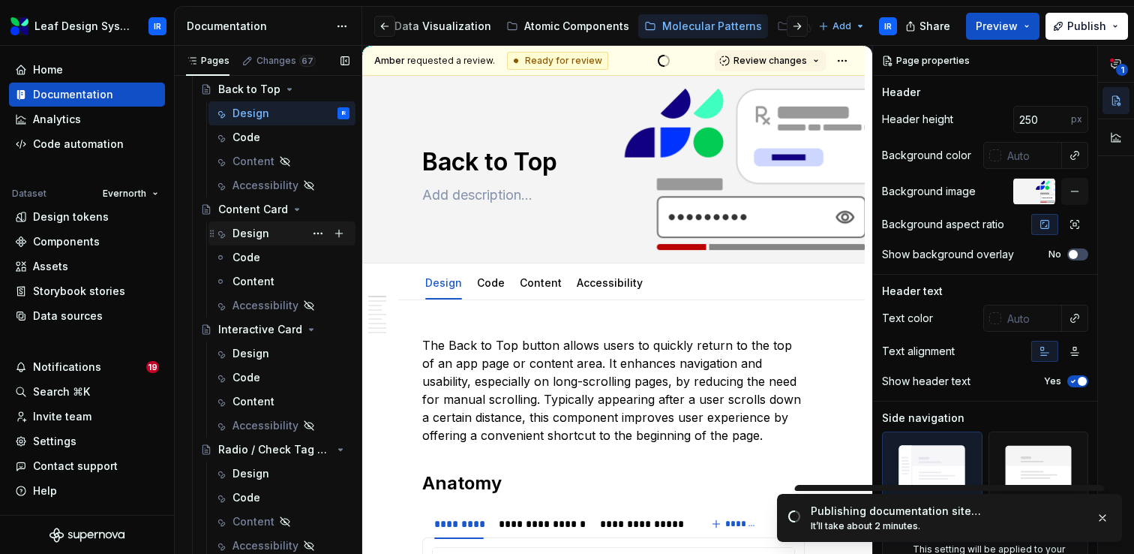
click at [243, 238] on div "Design" at bounding box center [251, 233] width 37 height 15
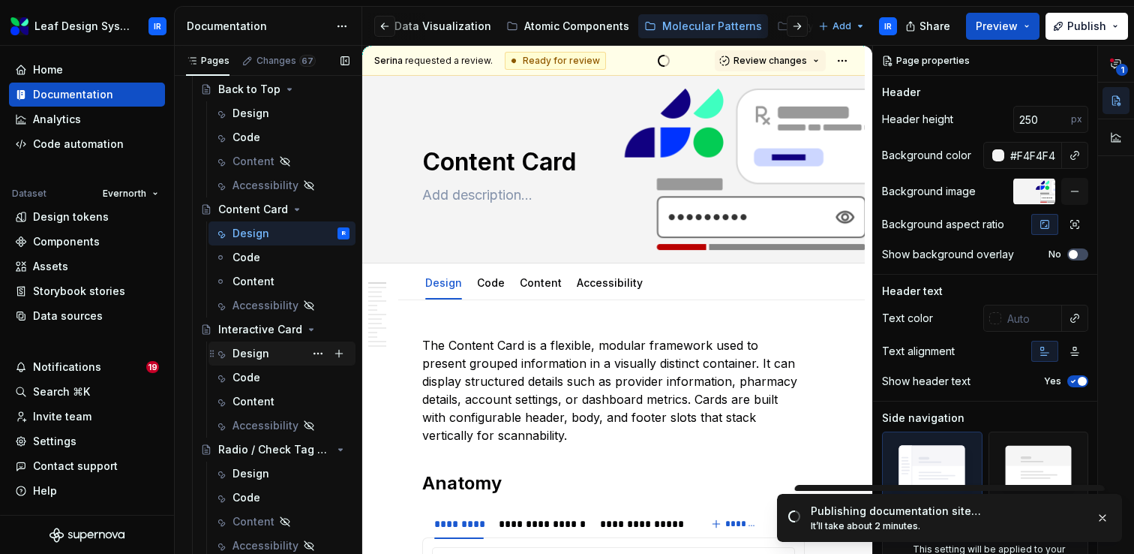
click at [250, 359] on div "Design" at bounding box center [251, 353] width 37 height 15
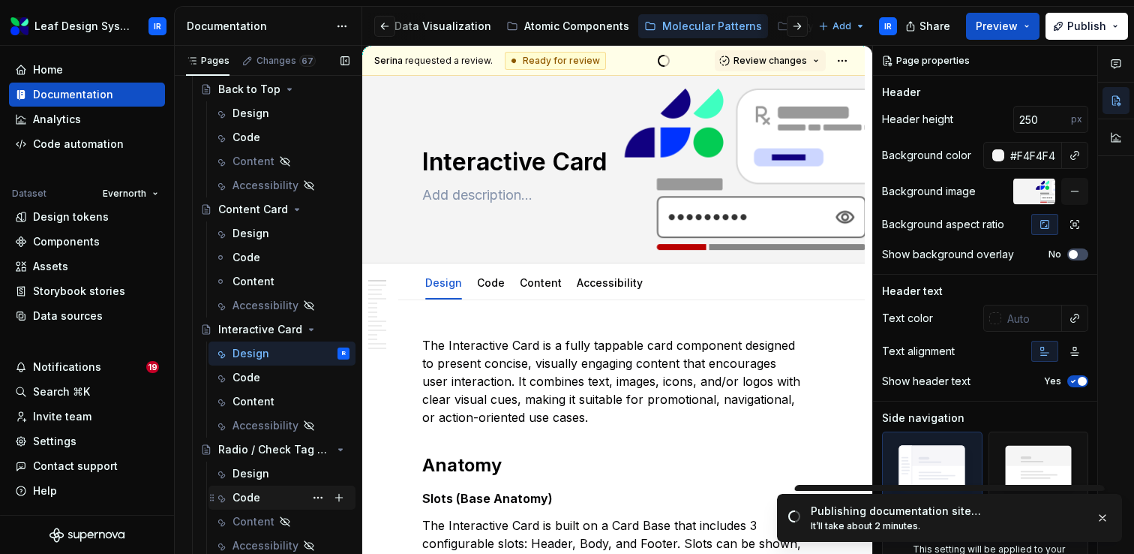
click at [251, 488] on div "Code" at bounding box center [291, 497] width 117 height 21
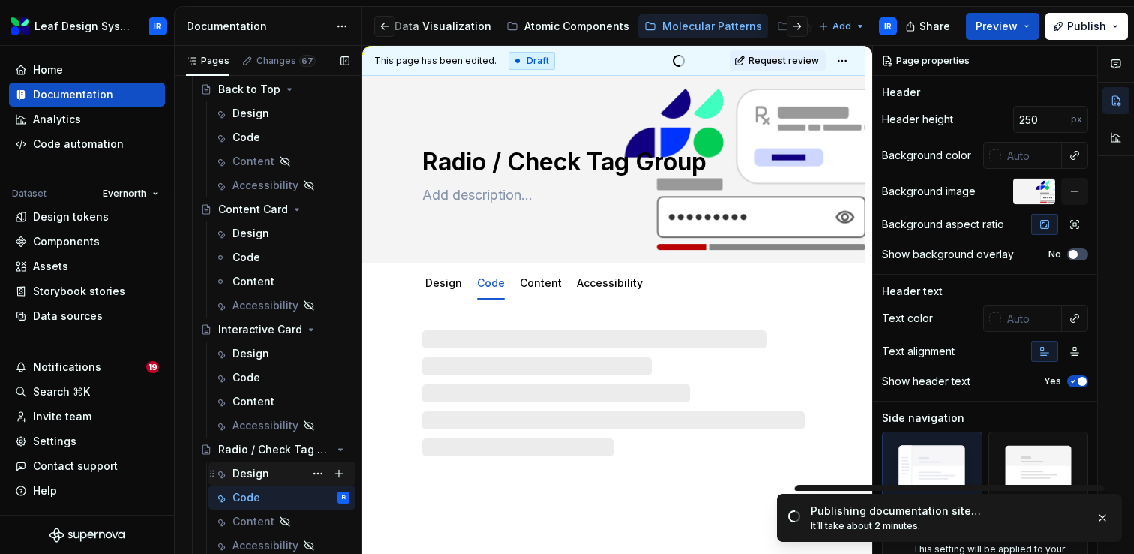
click at [256, 471] on div "Design" at bounding box center [251, 473] width 37 height 15
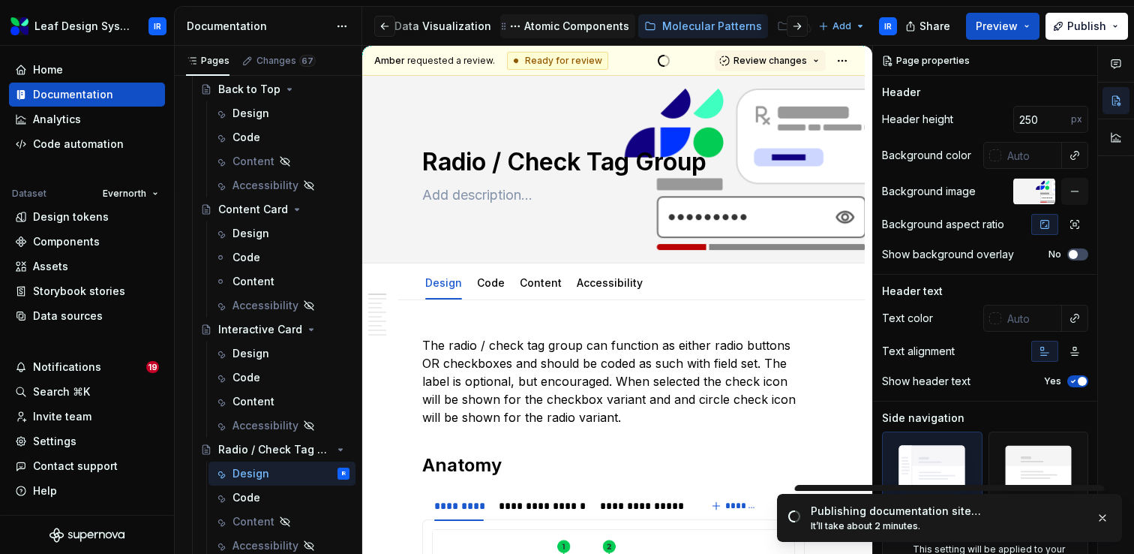
click at [558, 29] on div "Atomic Components" at bounding box center [576, 26] width 105 height 15
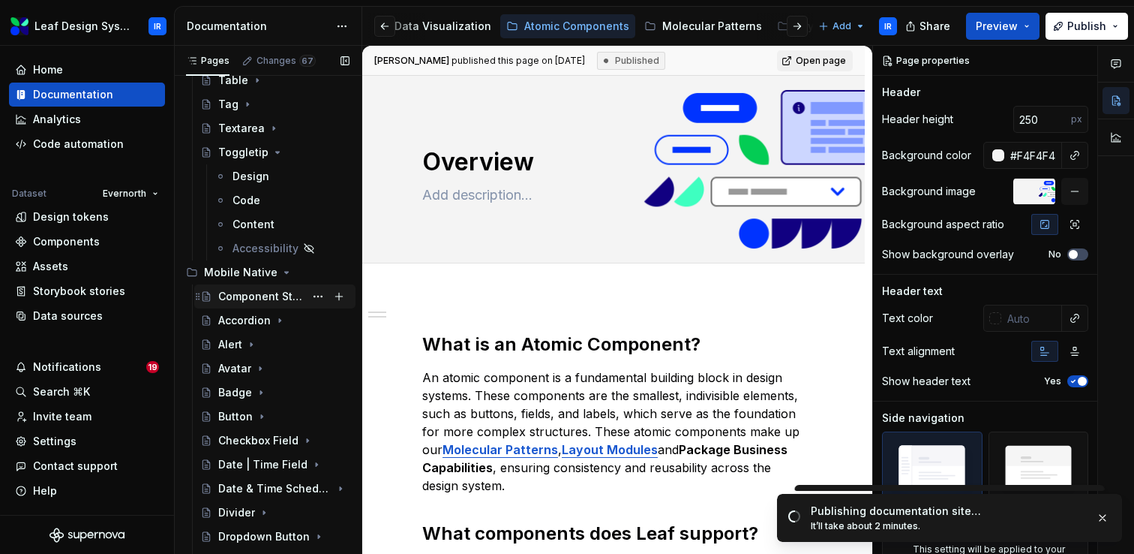
scroll to position [926, 0]
click at [256, 179] on div "Design" at bounding box center [251, 178] width 37 height 15
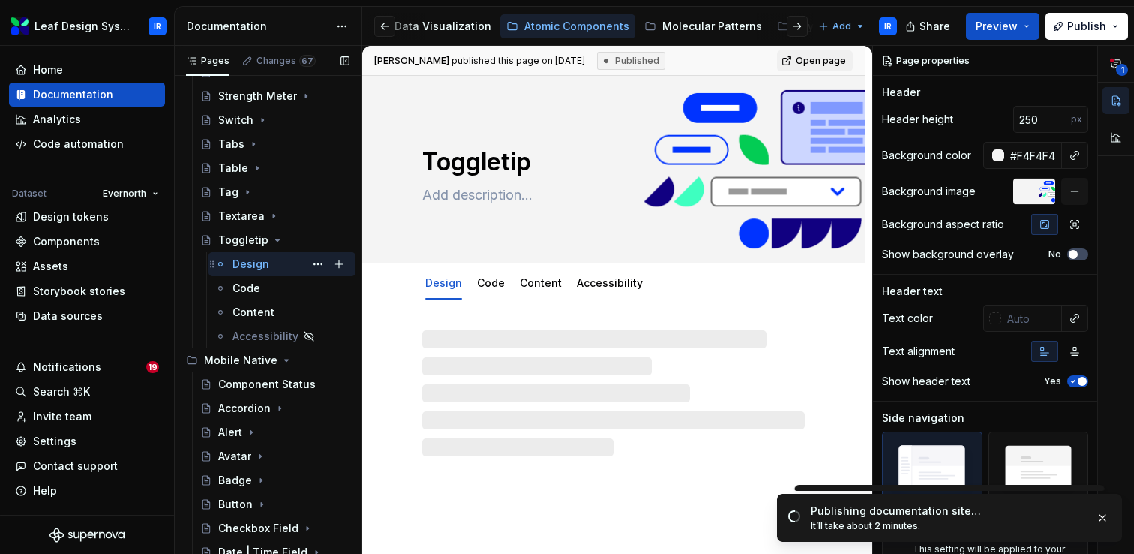
scroll to position [806, 0]
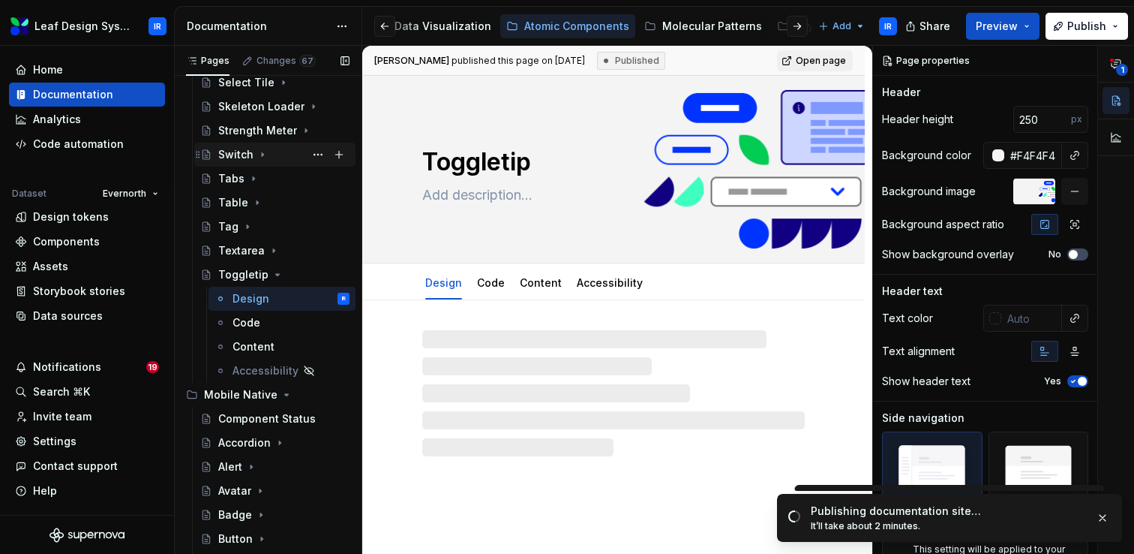
click at [259, 159] on icon "Page tree" at bounding box center [263, 155] width 12 height 12
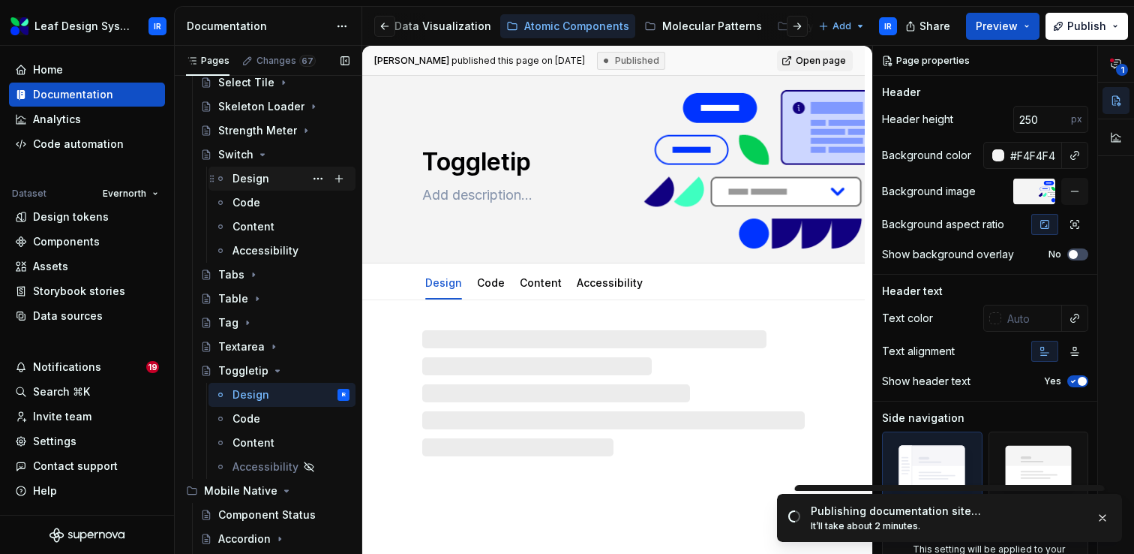
click at [246, 182] on div "Design" at bounding box center [251, 178] width 37 height 15
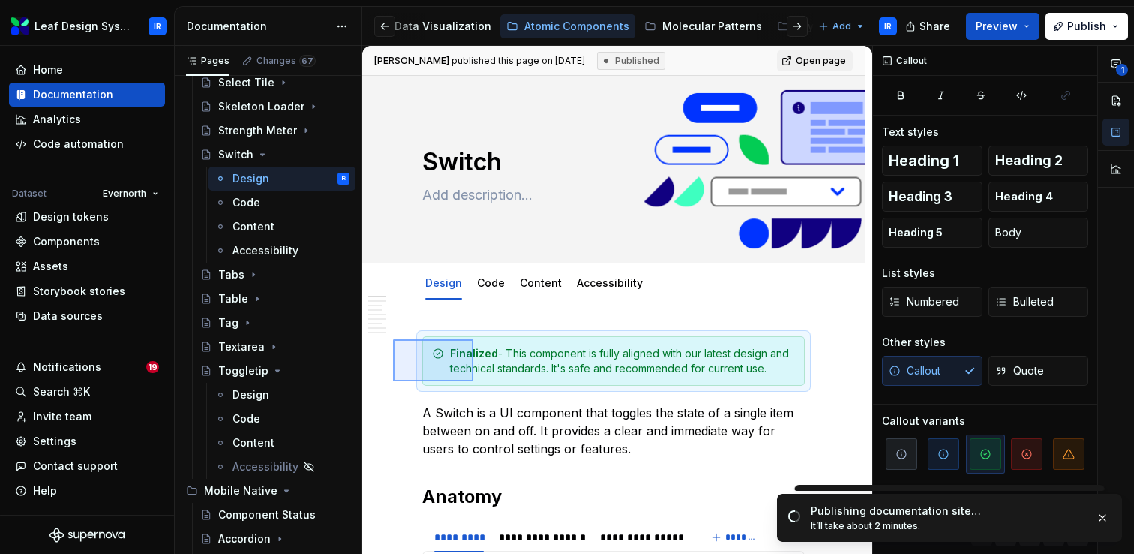
drag, startPoint x: 409, startPoint y: 371, endPoint x: 475, endPoint y: 338, distance: 73.8
click at [475, 338] on div "**********" at bounding box center [617, 300] width 510 height 509
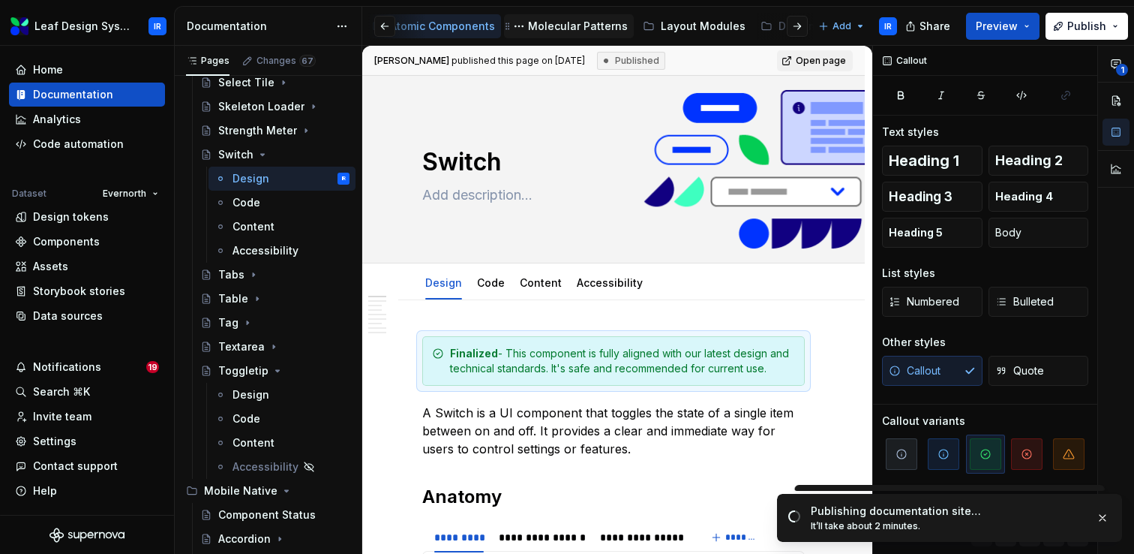
scroll to position [0, 494]
click at [509, 31] on div "Molecular Patterns" at bounding box center [538, 26] width 100 height 15
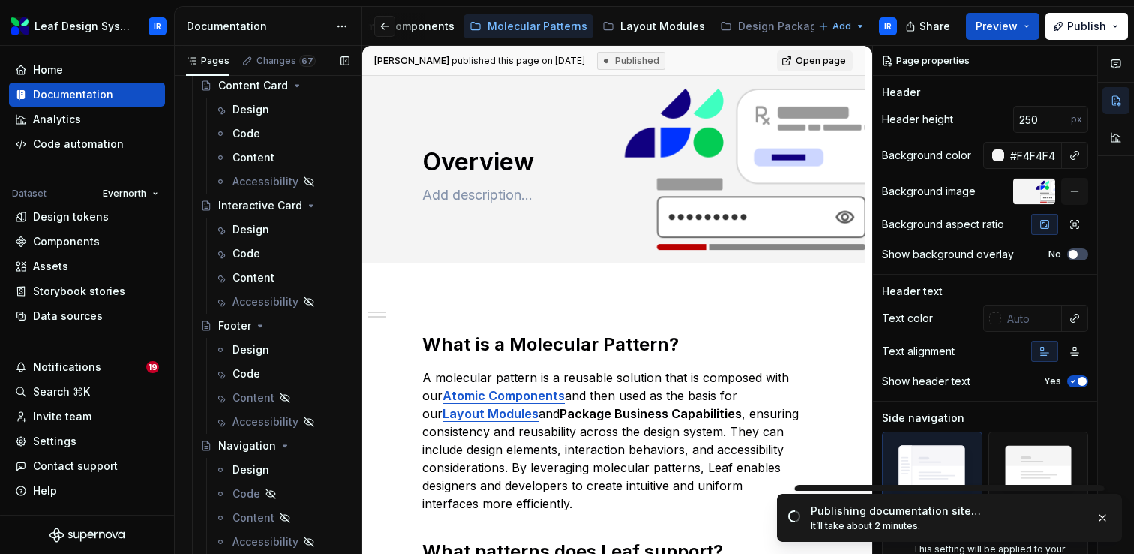
scroll to position [390, 0]
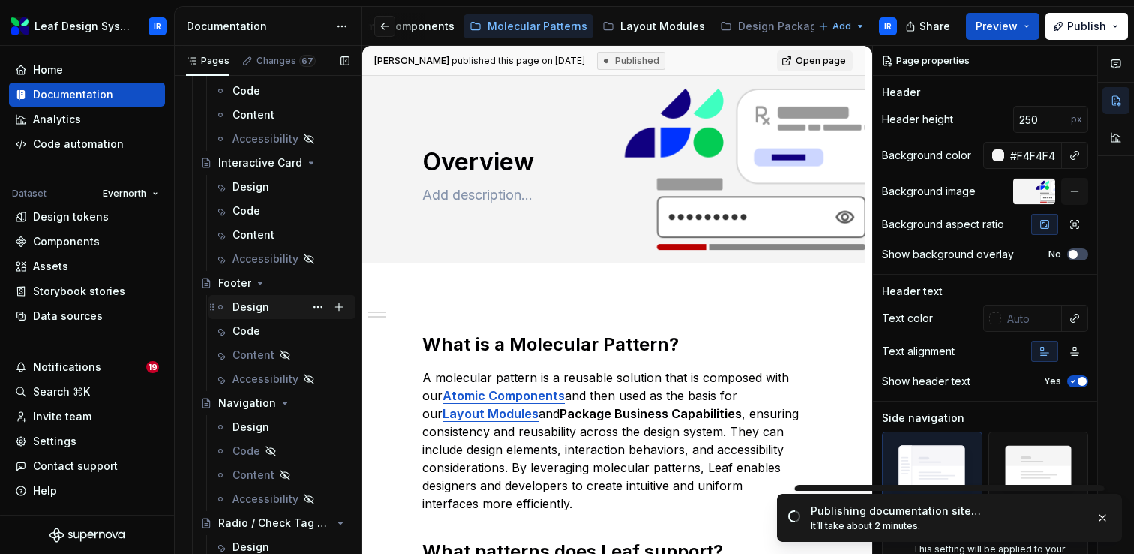
click at [256, 311] on div "Design" at bounding box center [251, 306] width 37 height 15
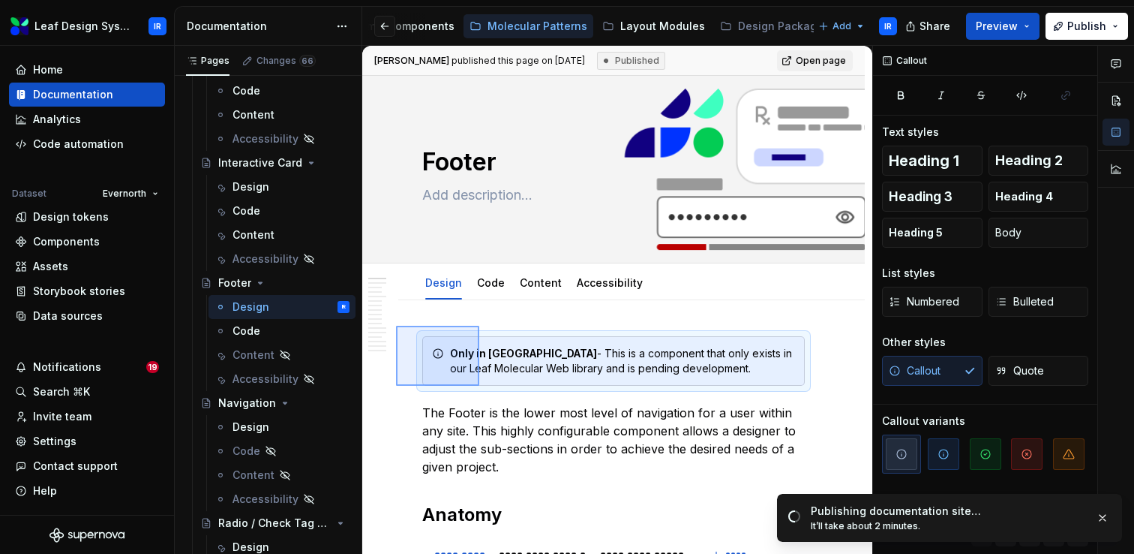
drag, startPoint x: 437, startPoint y: 350, endPoint x: 479, endPoint y: 326, distance: 49.0
click at [479, 326] on div "**********" at bounding box center [617, 300] width 510 height 509
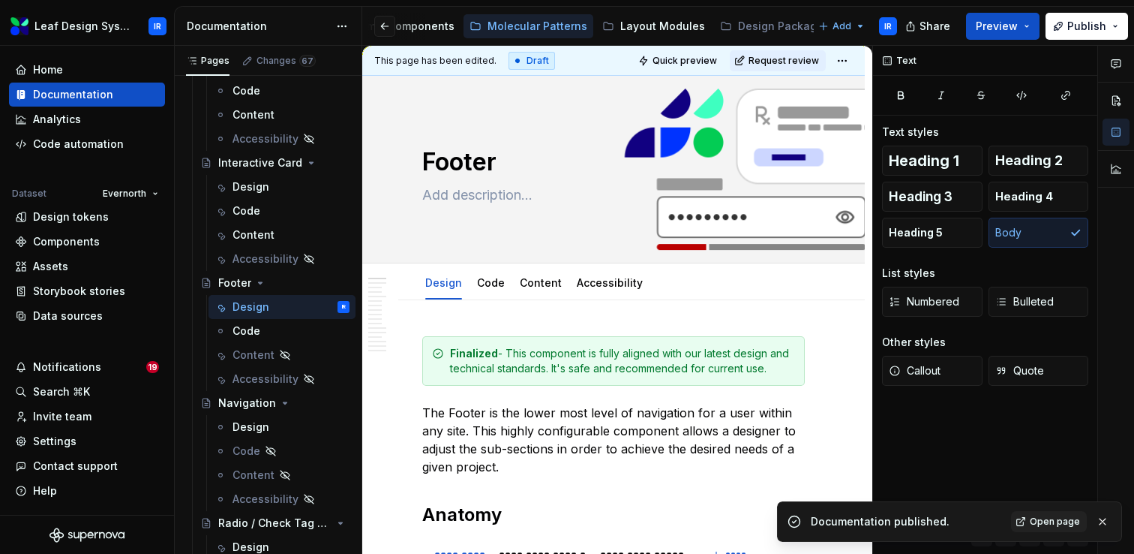
click at [862, 63] on div "This page has been edited. Draft Quick preview Request review" at bounding box center [613, 61] width 503 height 30
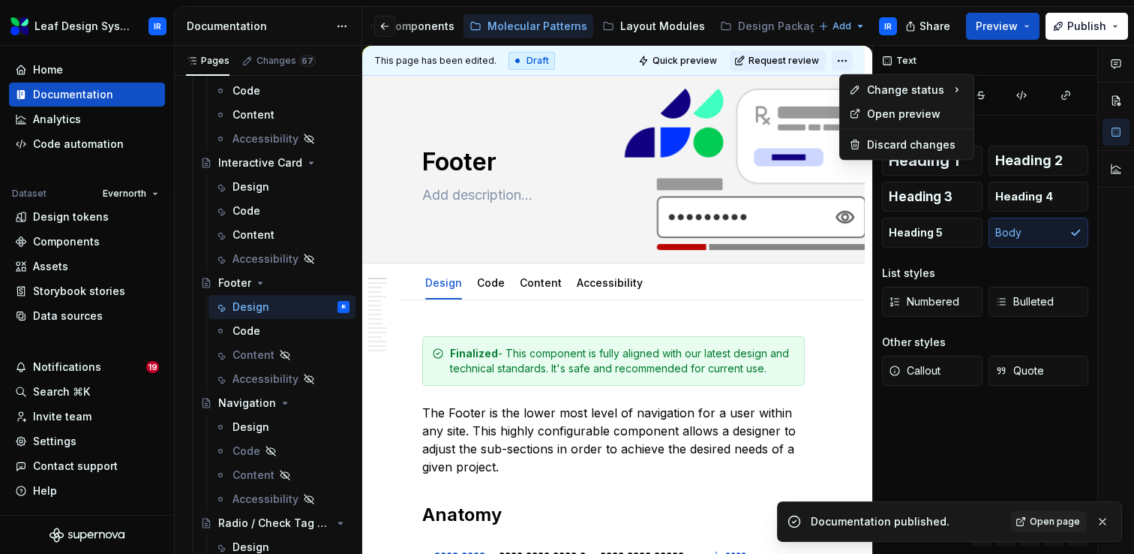
click at [852, 62] on html "Leaf Design System IR Home Documentation Analytics Code automation Dataset Ever…" at bounding box center [567, 277] width 1134 height 554
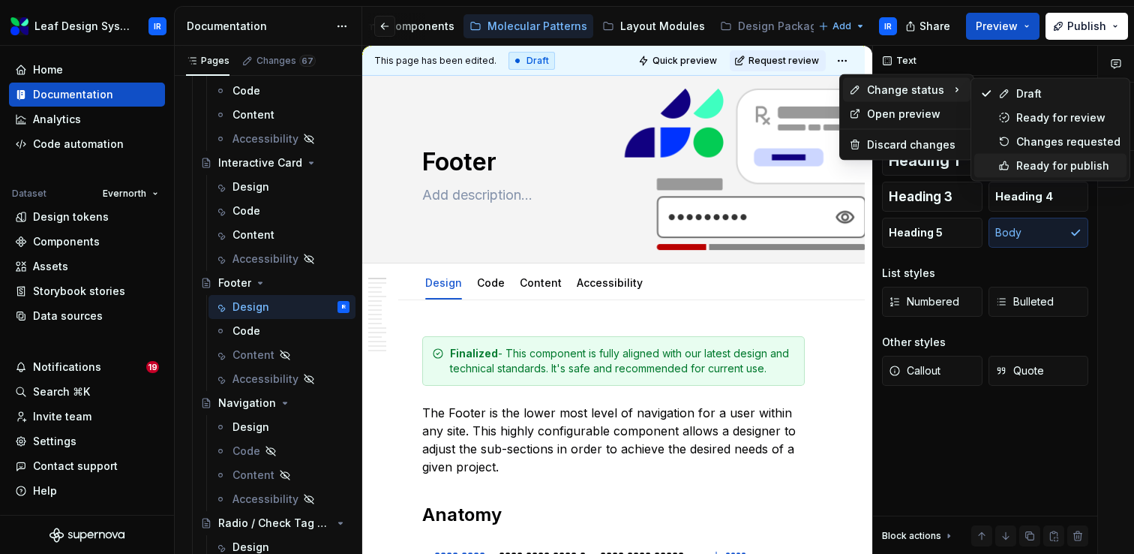
click at [1009, 161] on icon at bounding box center [1004, 166] width 12 height 12
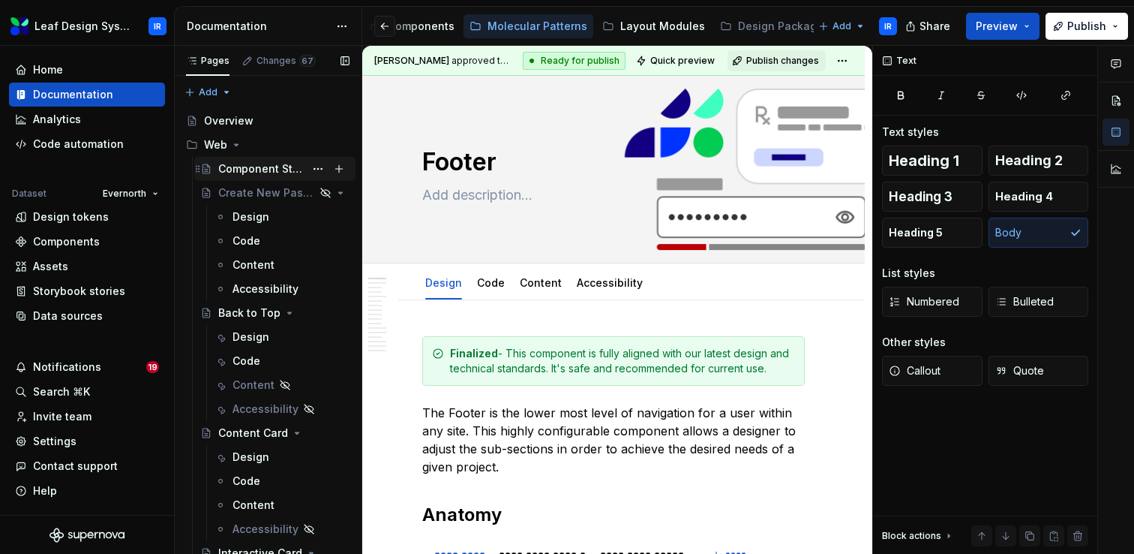
click at [258, 175] on div "Component Status" at bounding box center [261, 168] width 86 height 15
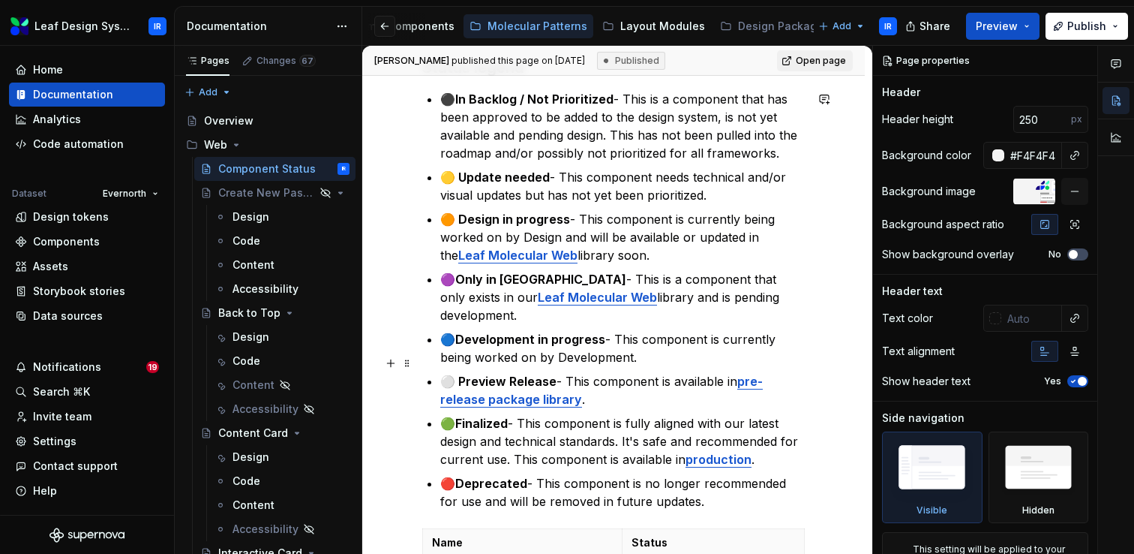
scroll to position [399, 0]
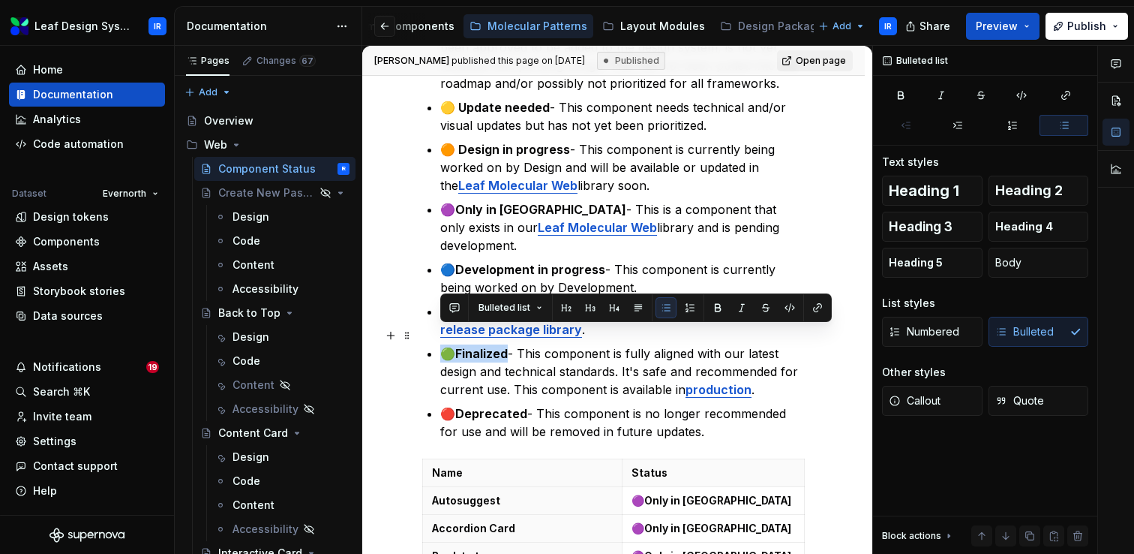
drag, startPoint x: 509, startPoint y: 335, endPoint x: 443, endPoint y: 333, distance: 65.3
click at [443, 344] on p "🟢 Finalized - This component is fully aligned with our latest design and techni…" at bounding box center [622, 371] width 365 height 54
copy p "🟢 Finalized"
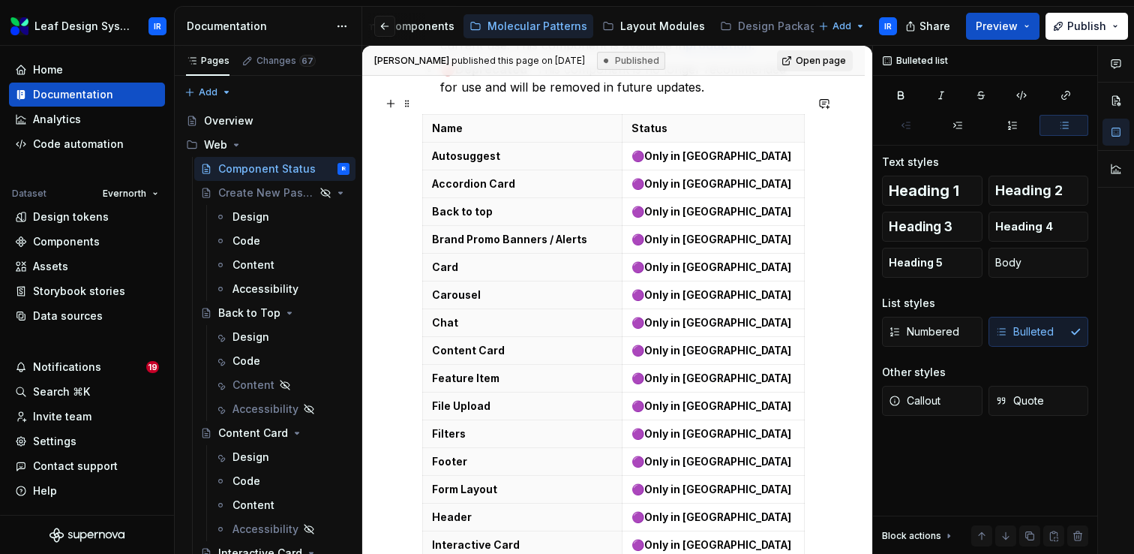
scroll to position [746, 0]
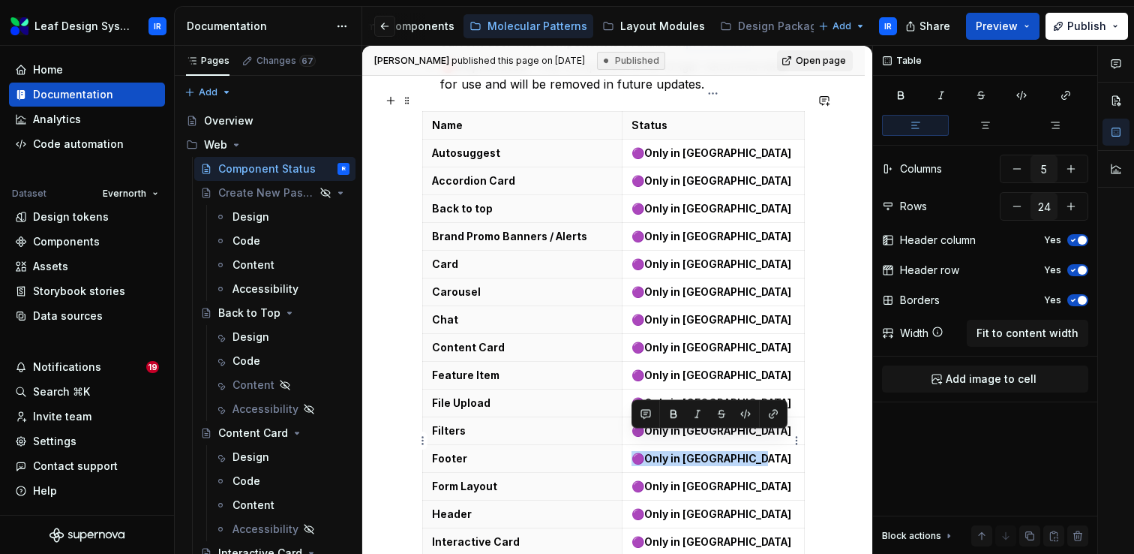
drag, startPoint x: 749, startPoint y: 440, endPoint x: 629, endPoint y: 440, distance: 120.8
click at [629, 445] on td "🟣 Only in [GEOGRAPHIC_DATA]" at bounding box center [713, 459] width 182 height 28
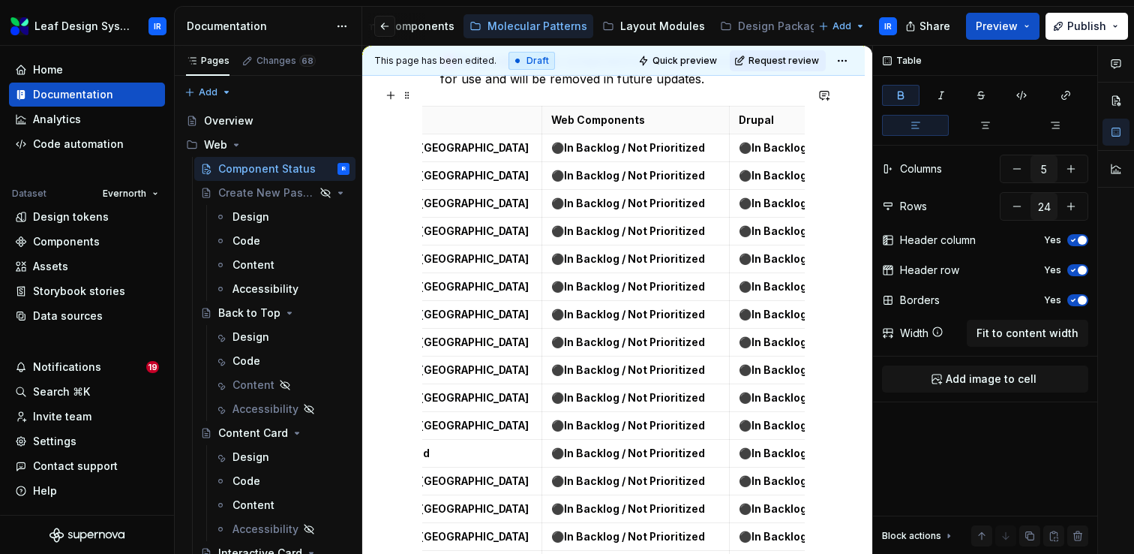
scroll to position [762, 0]
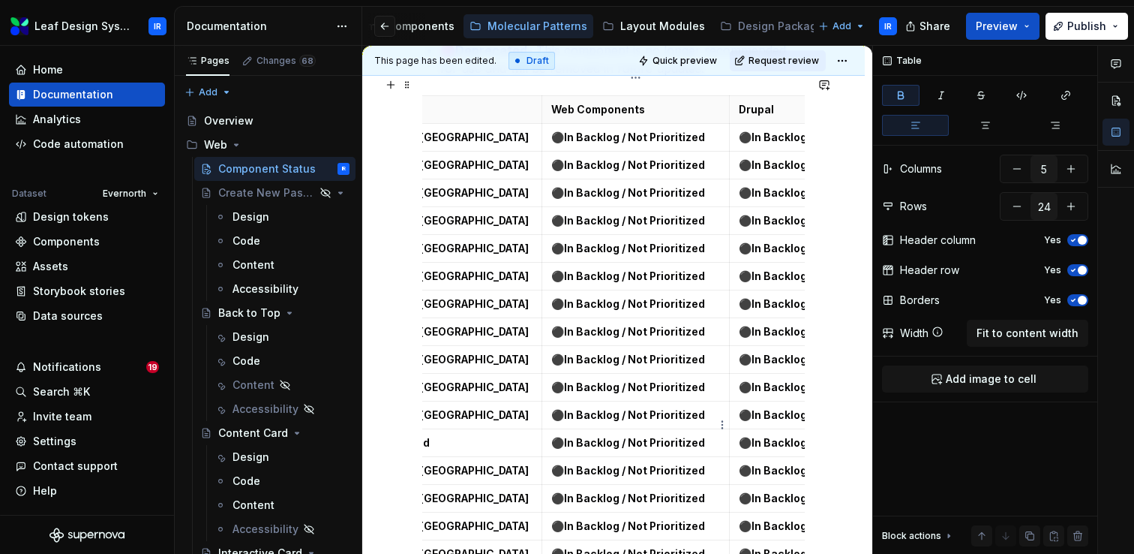
click at [625, 435] on p "⚫️ In Backlog / Not Prioritized" at bounding box center [636, 442] width 170 height 15
click at [677, 436] on strong "In Backlog / Not Prioritized" at bounding box center [634, 442] width 141 height 13
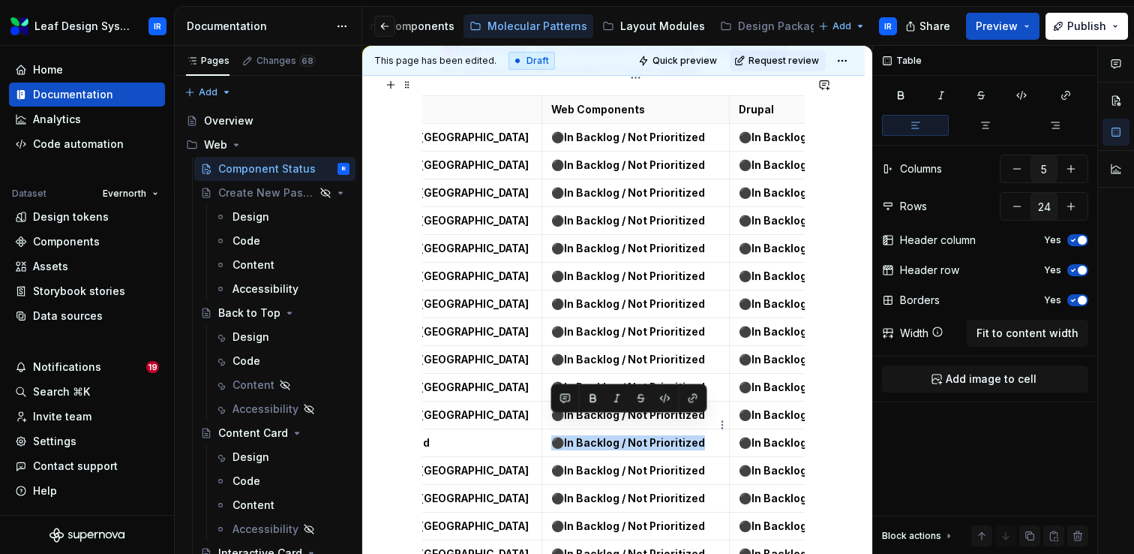
drag, startPoint x: 664, startPoint y: 425, endPoint x: 554, endPoint y: 422, distance: 109.5
click at [554, 435] on p "⚫️ In Backlog / Not Prioritized" at bounding box center [636, 442] width 170 height 15
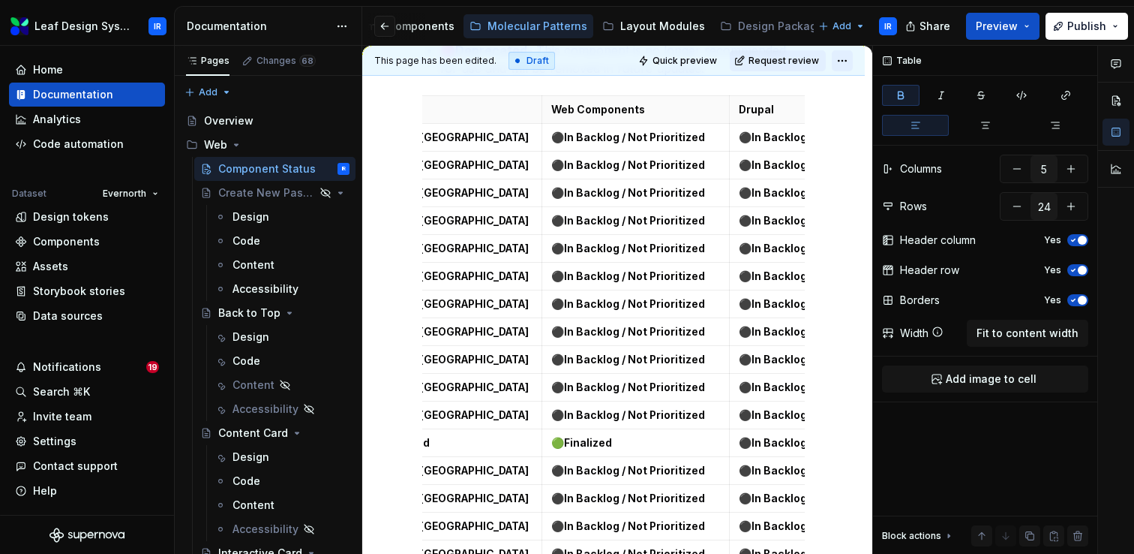
click at [852, 59] on html "Leaf Design System IR Home Documentation Analytics Code automation Dataset Ever…" at bounding box center [567, 277] width 1134 height 554
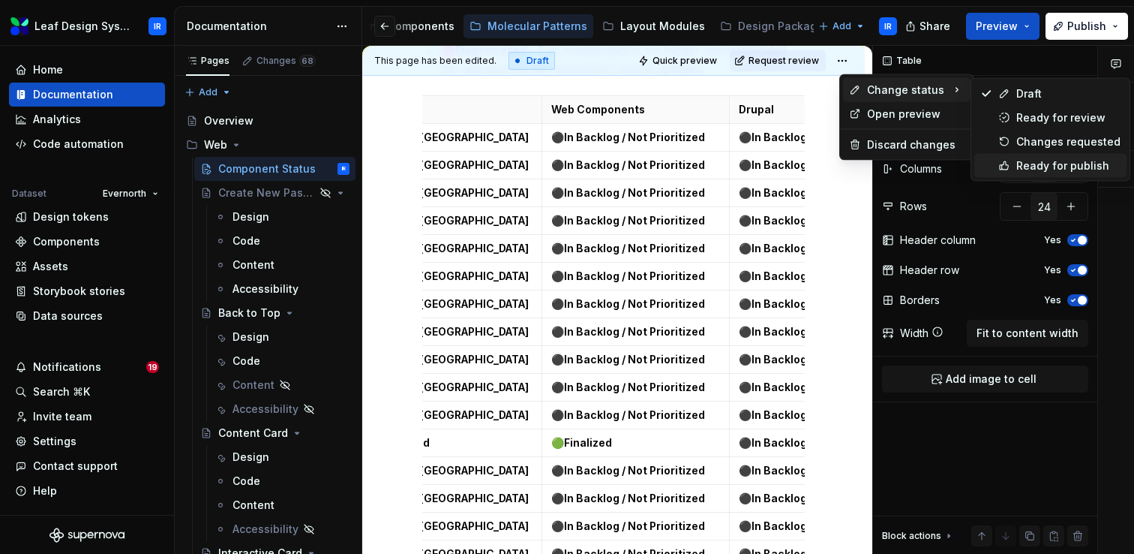
click at [1016, 163] on div "Ready for publish" at bounding box center [1068, 165] width 104 height 15
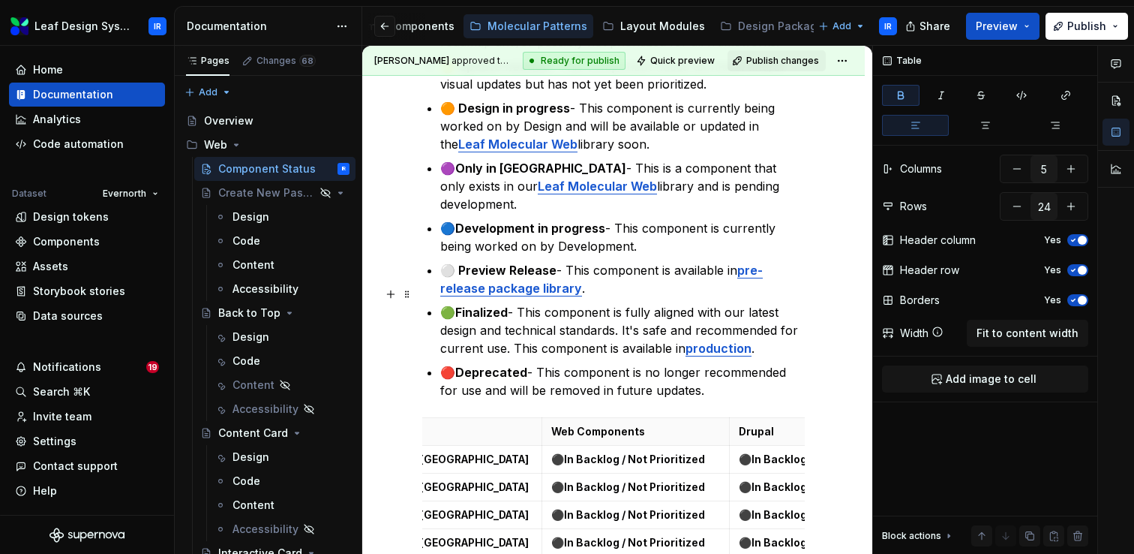
scroll to position [431, 0]
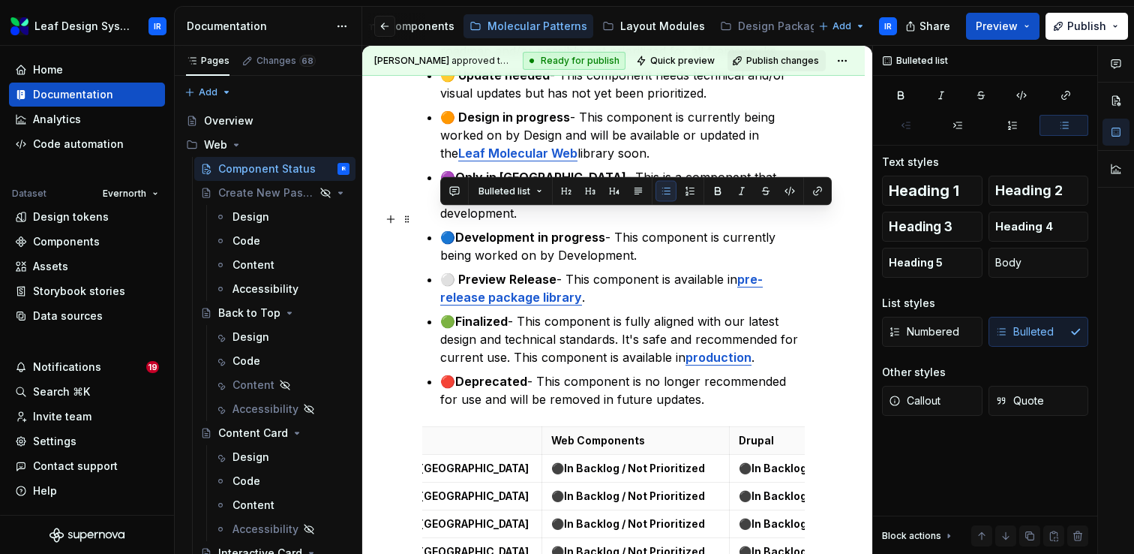
drag, startPoint x: 562, startPoint y: 220, endPoint x: 440, endPoint y: 222, distance: 122.3
click at [440, 228] on p "🔵 Development in progress - This component is currently being worked on by Deve…" at bounding box center [622, 246] width 365 height 36
copy p "🔵 Development in progress"
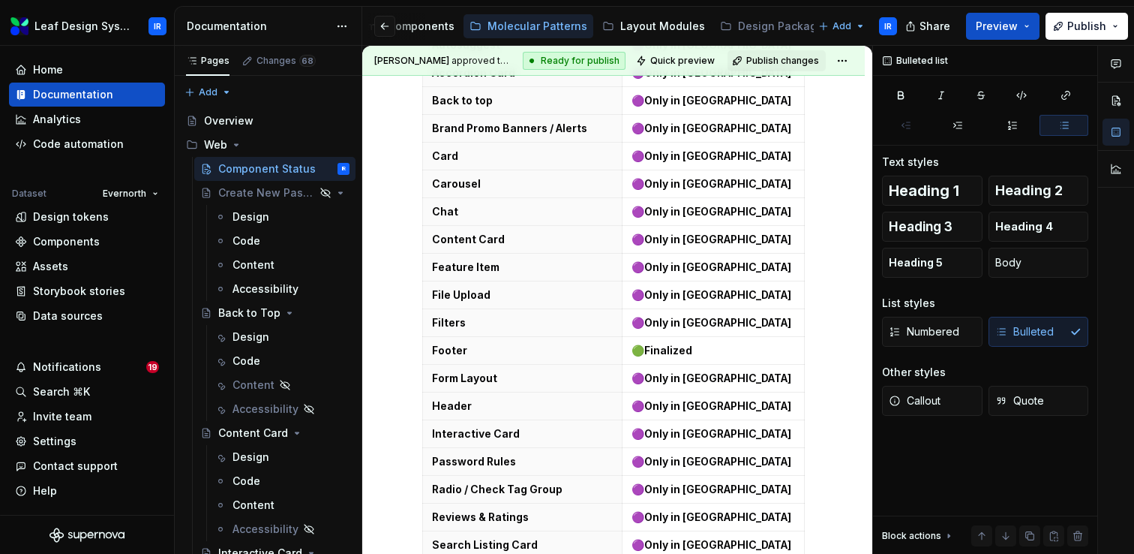
scroll to position [855, 0]
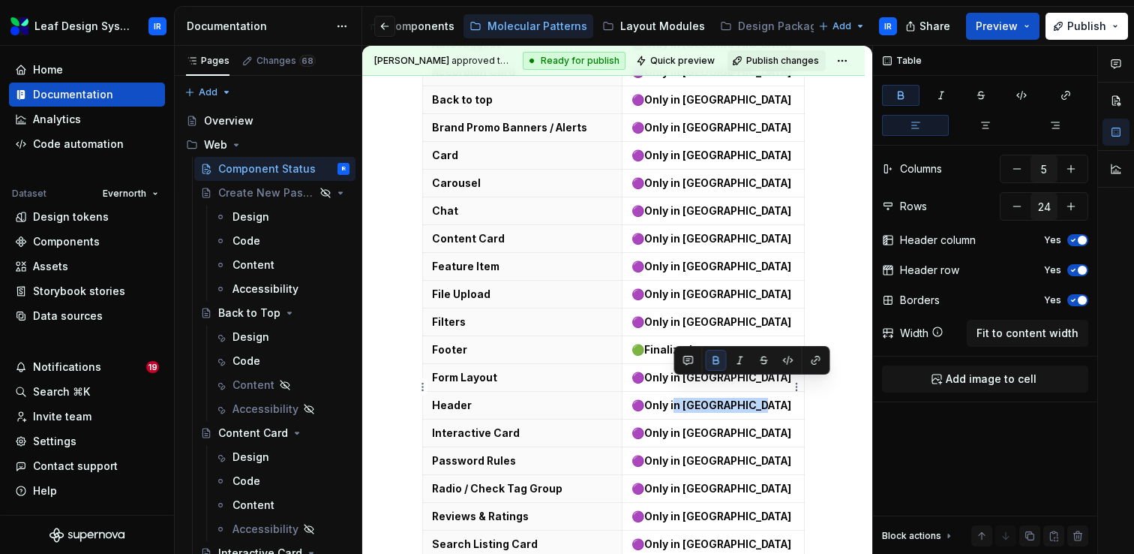
drag, startPoint x: 752, startPoint y: 390, endPoint x: 674, endPoint y: 389, distance: 78.8
click at [674, 398] on p "🟣 Only in [GEOGRAPHIC_DATA]" at bounding box center [714, 405] width 164 height 15
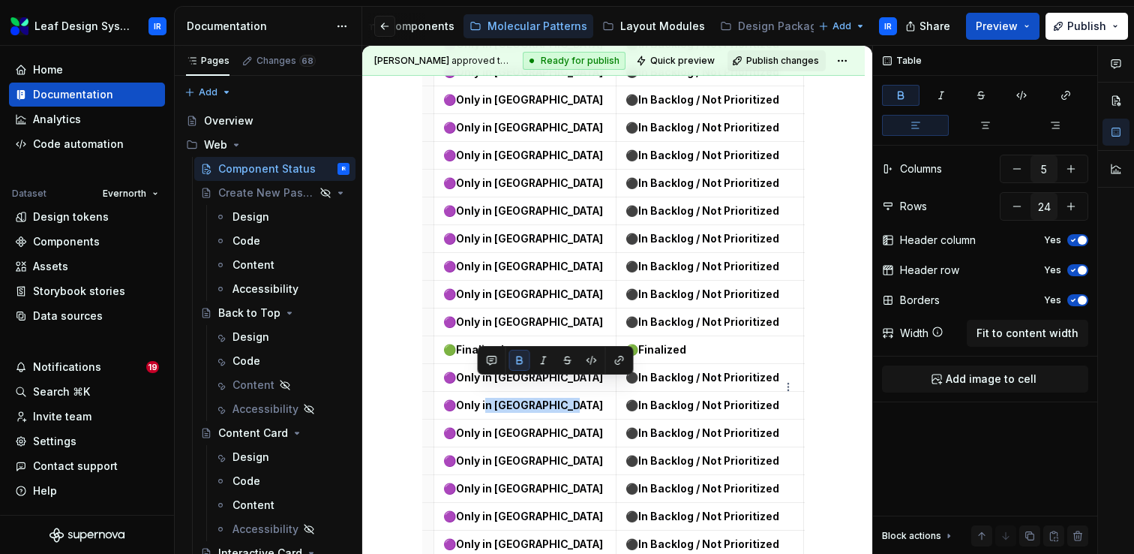
scroll to position [0, 197]
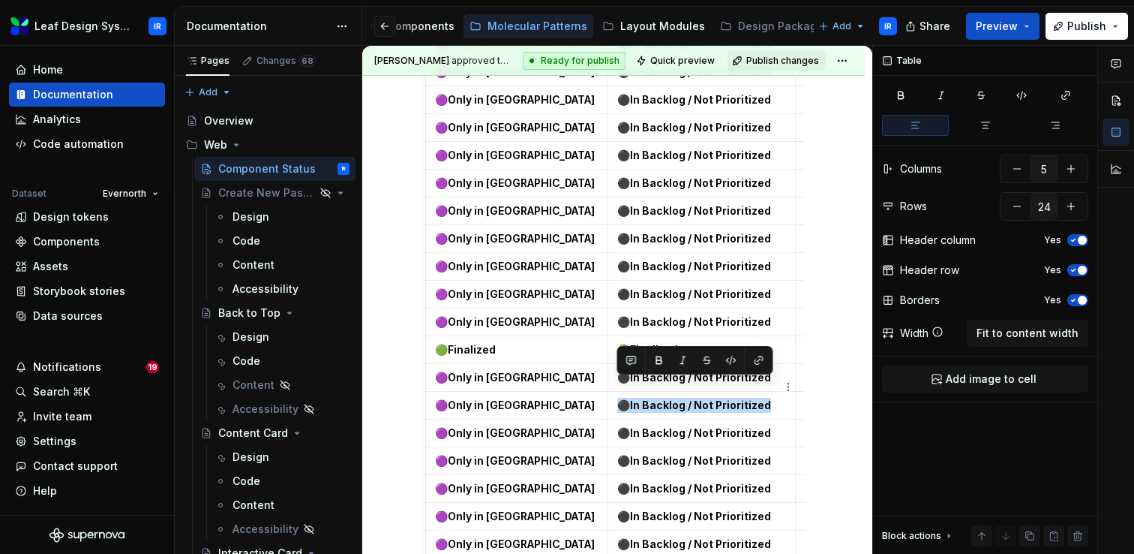
drag, startPoint x: 769, startPoint y: 386, endPoint x: 619, endPoint y: 383, distance: 150.1
click at [619, 398] on p "⚫️ In Backlog / Not Prioritized" at bounding box center [702, 405] width 170 height 15
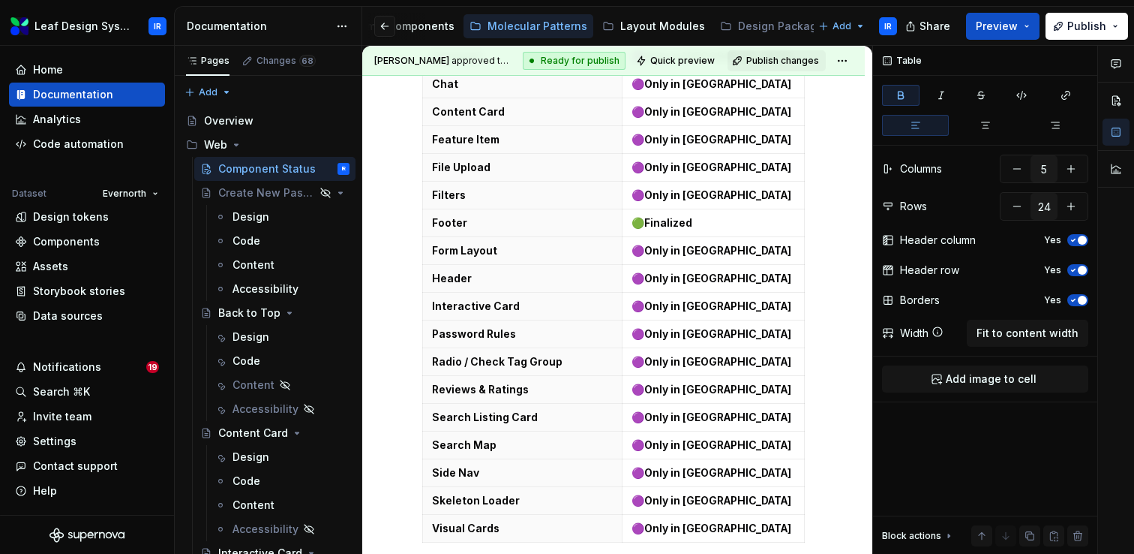
scroll to position [983, 0]
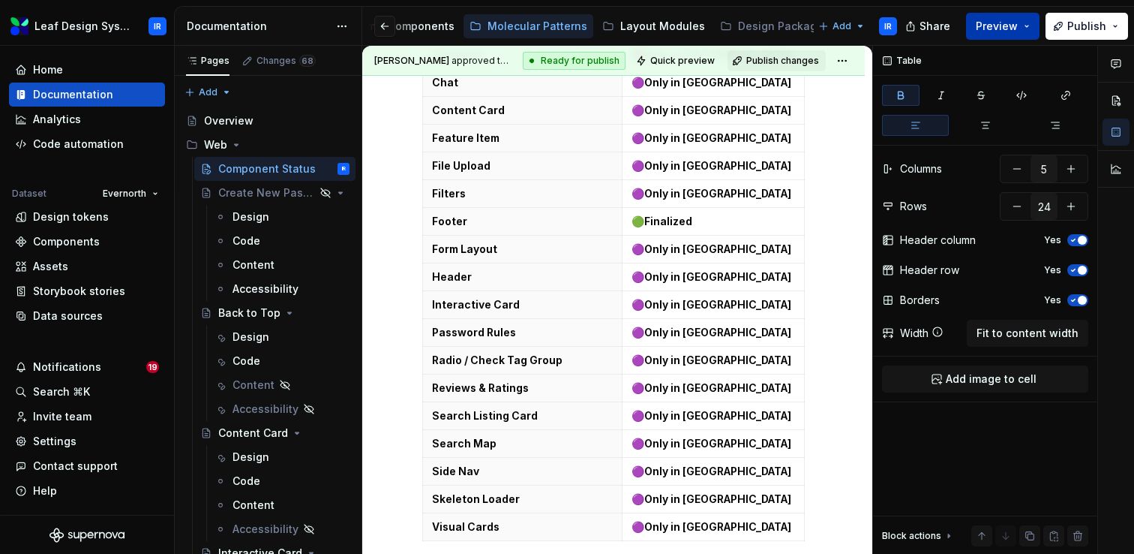
click at [1029, 24] on button "Preview" at bounding box center [1003, 26] width 74 height 27
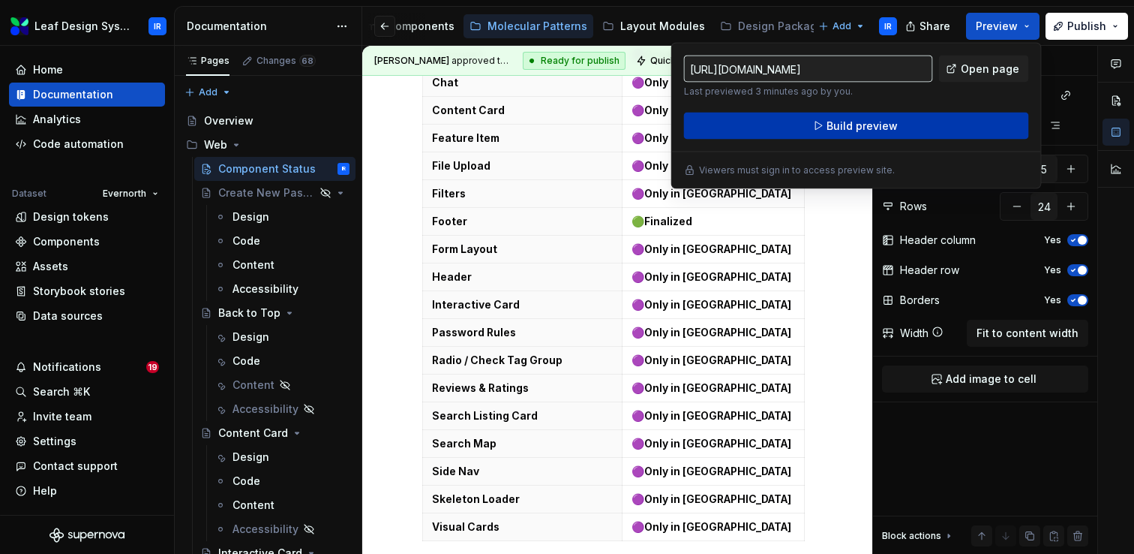
click at [905, 122] on button "Build preview" at bounding box center [856, 126] width 345 height 27
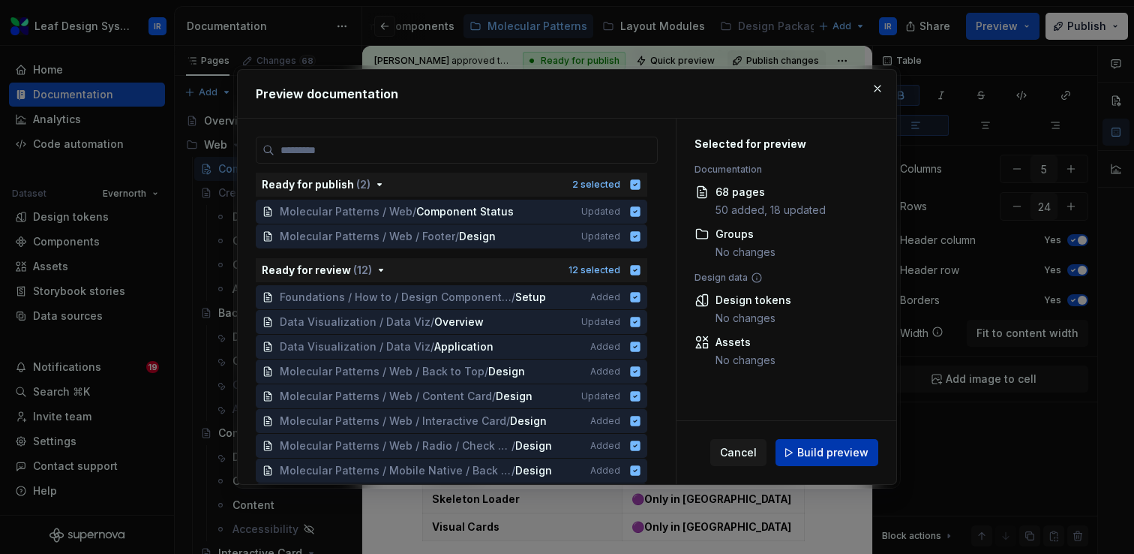
click at [802, 452] on span "Build preview" at bounding box center [832, 452] width 71 height 15
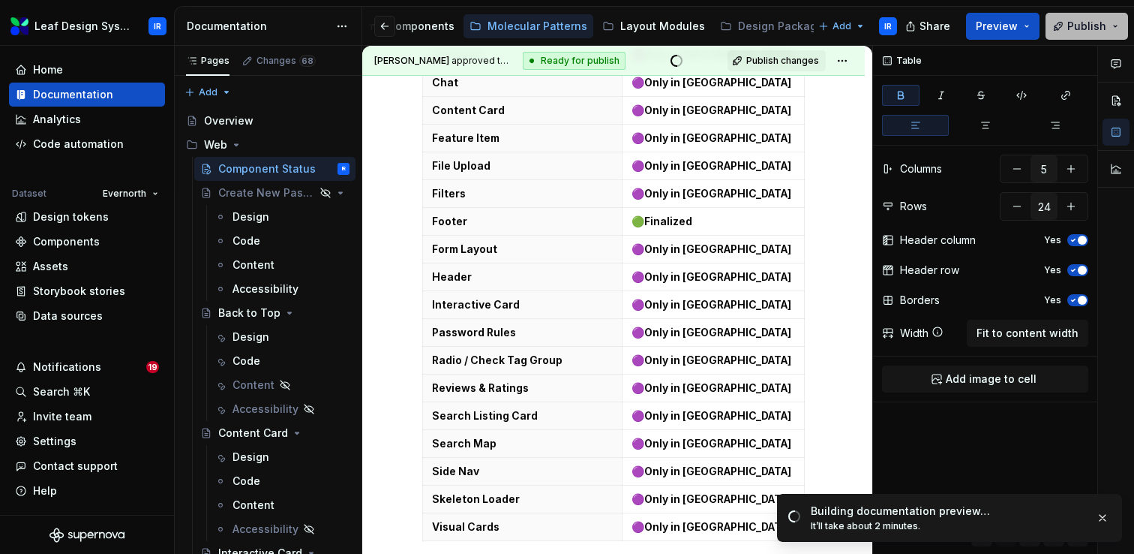
click at [1118, 32] on button "Publish" at bounding box center [1087, 26] width 83 height 27
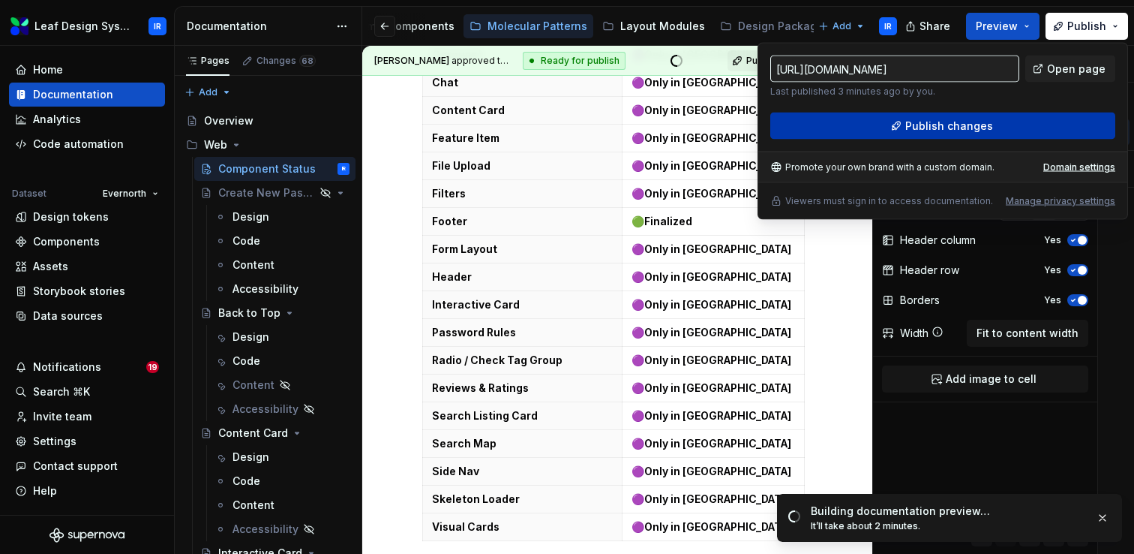
click at [981, 122] on span "Publish changes" at bounding box center [949, 126] width 88 height 15
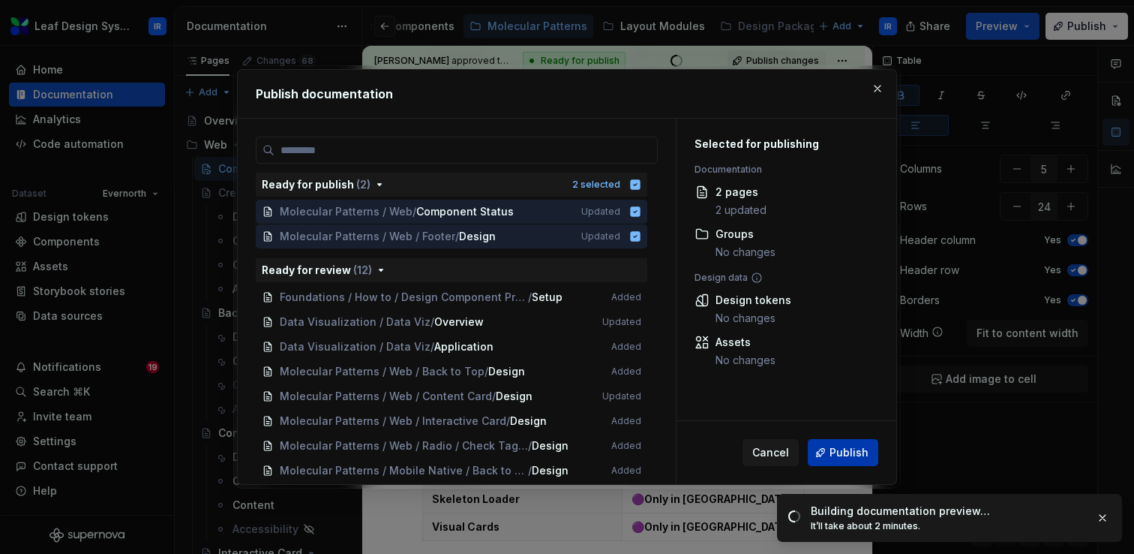
click at [857, 461] on button "Publish" at bounding box center [843, 452] width 71 height 27
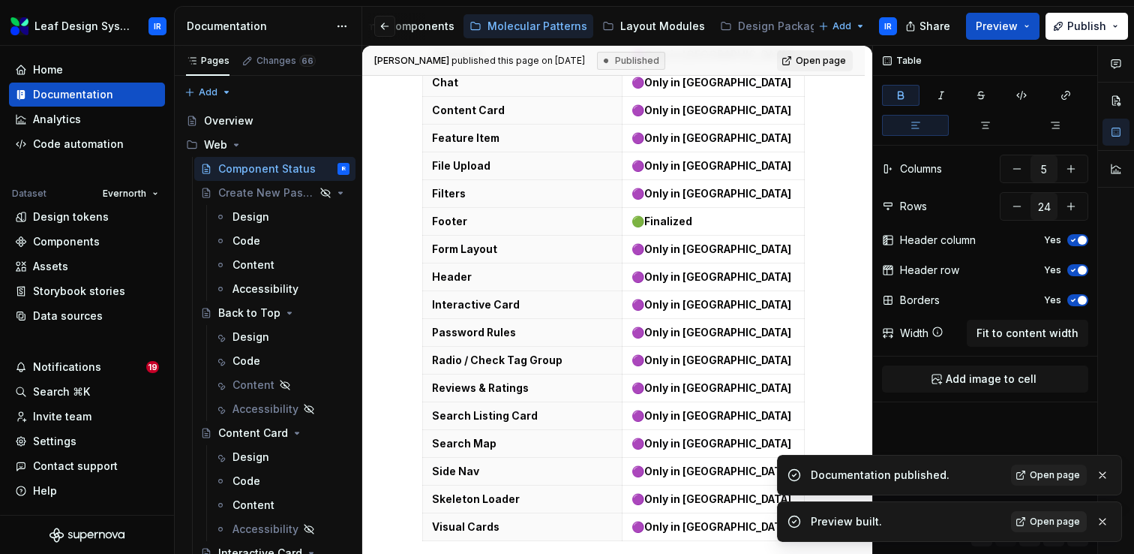
click at [1031, 521] on link "Open page" at bounding box center [1049, 521] width 76 height 21
click at [1053, 473] on span "Open page" at bounding box center [1055, 475] width 50 height 12
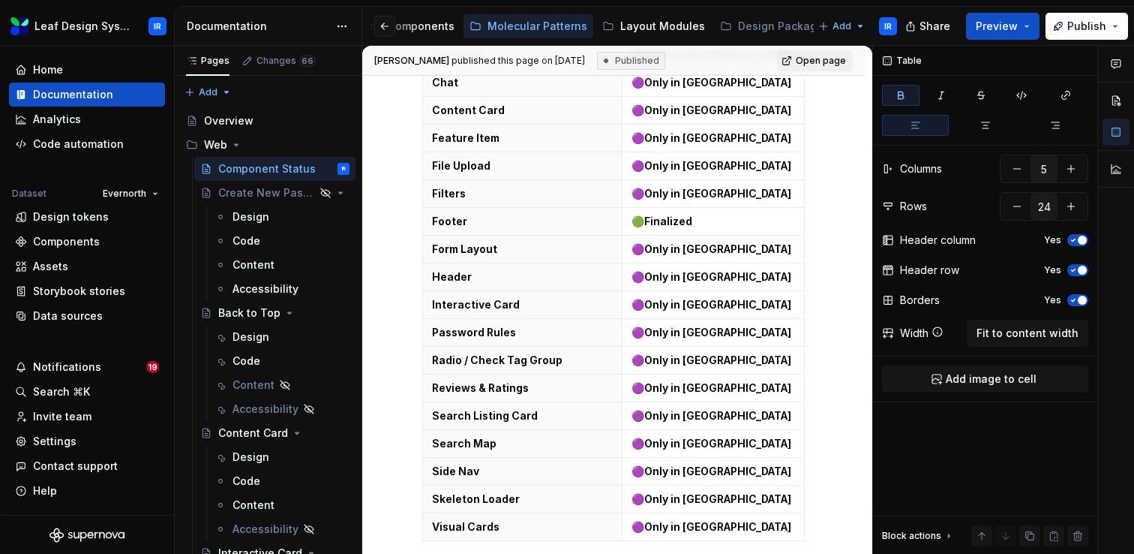
type textarea "*"
